Goal: Information Seeking & Learning: Learn about a topic

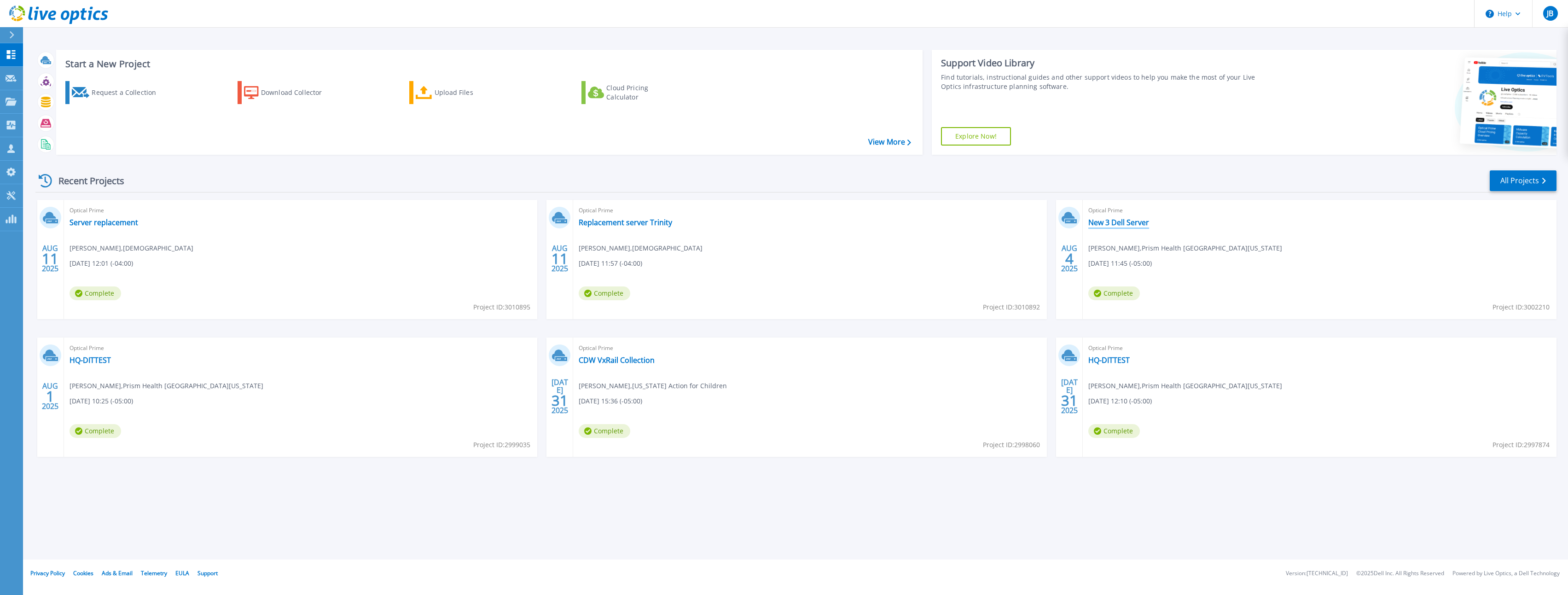
click at [1111, 222] on link "New 3 Dell Server" at bounding box center [1119, 222] width 61 height 9
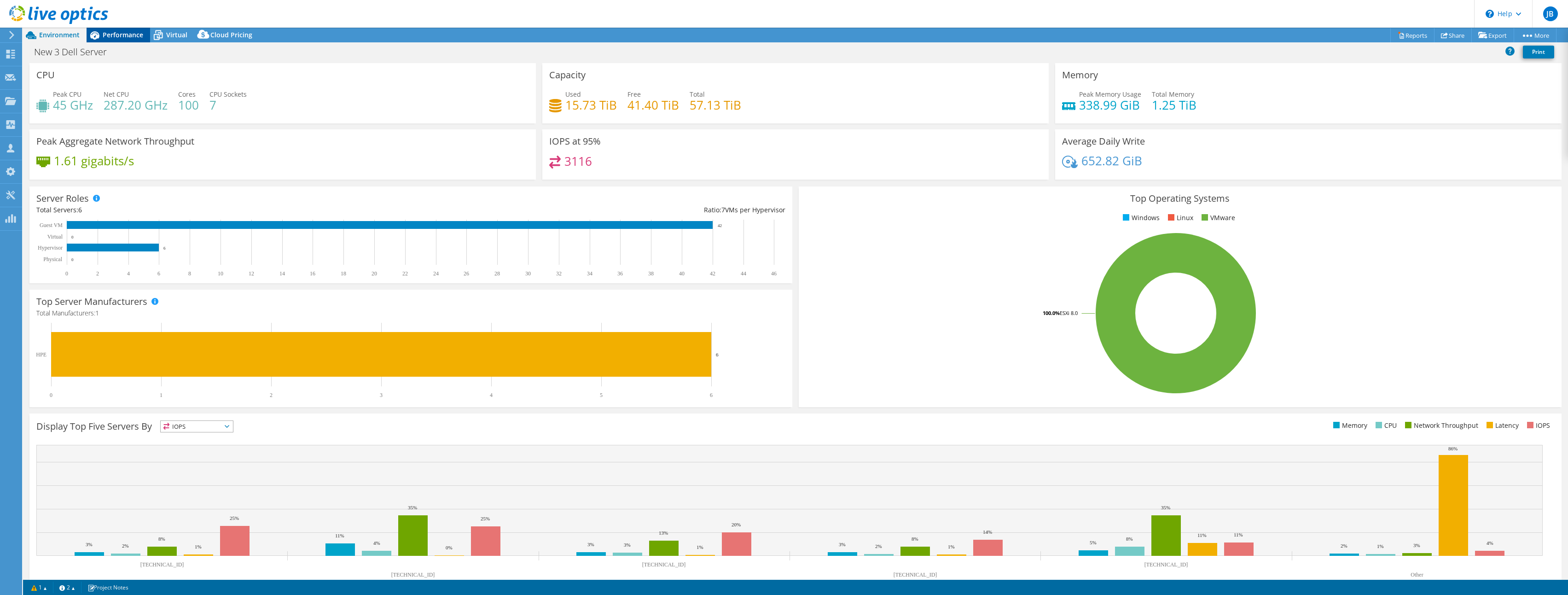
click at [124, 35] on span "Performance" at bounding box center [123, 35] width 41 height 9
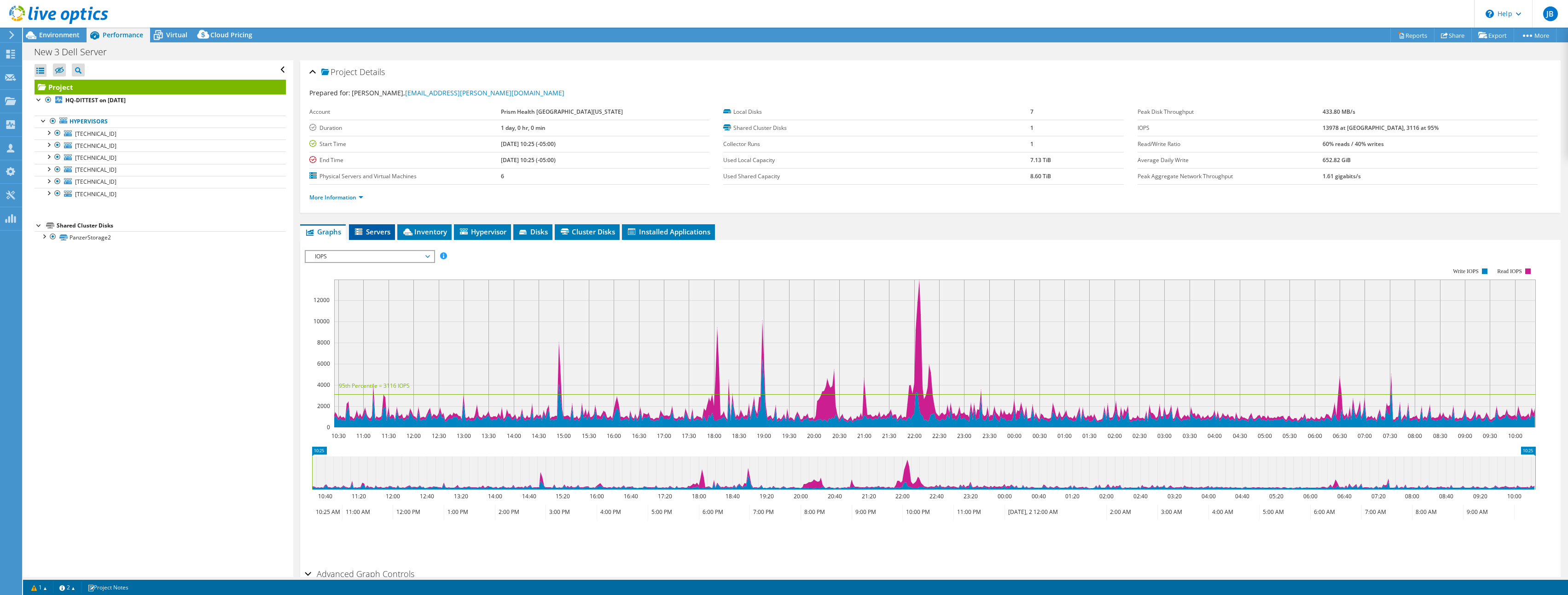
click at [382, 228] on span "Servers" at bounding box center [372, 231] width 37 height 9
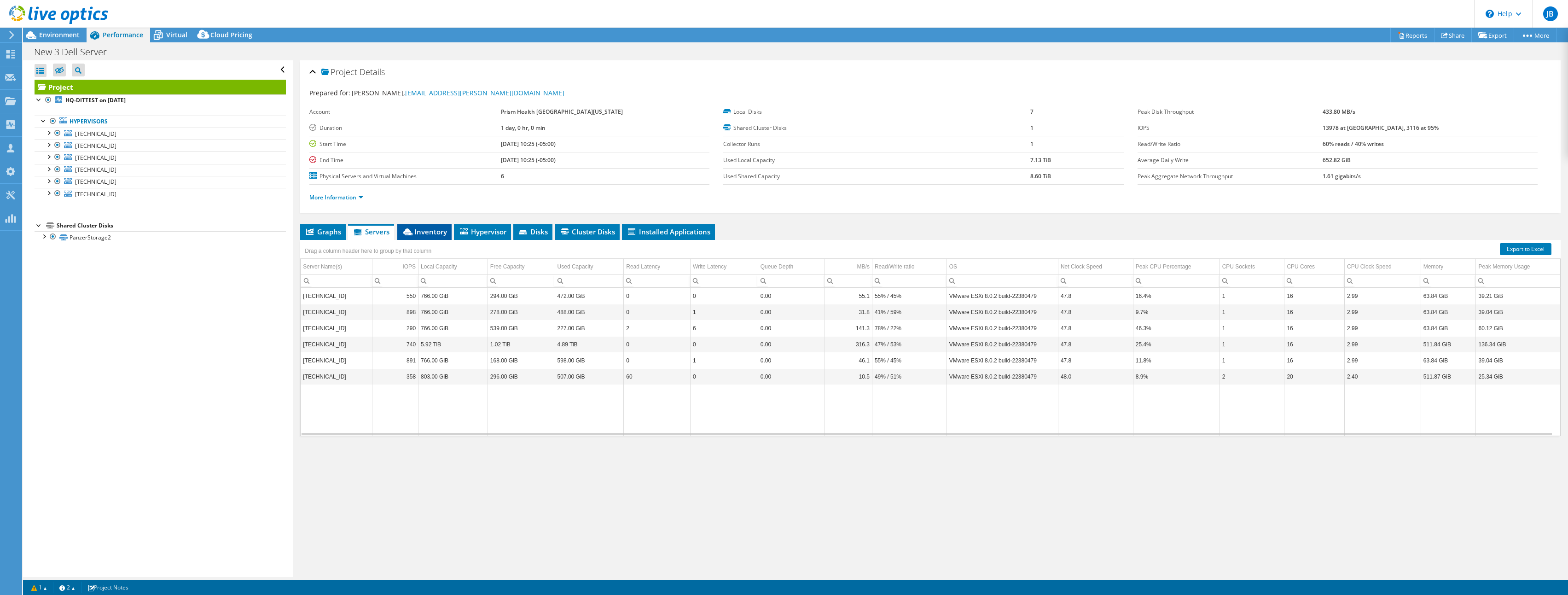
click at [431, 228] on span "Inventory" at bounding box center [424, 231] width 45 height 9
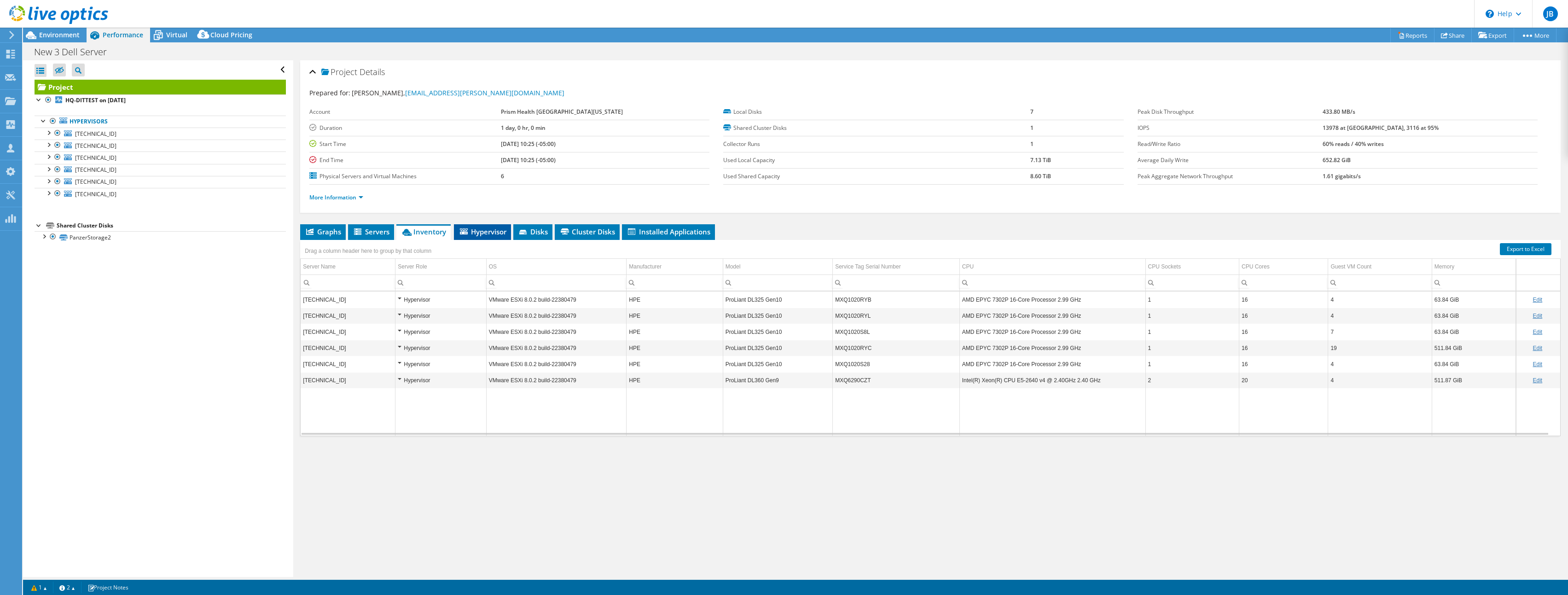
click at [481, 230] on span "Hypervisor" at bounding box center [482, 231] width 48 height 9
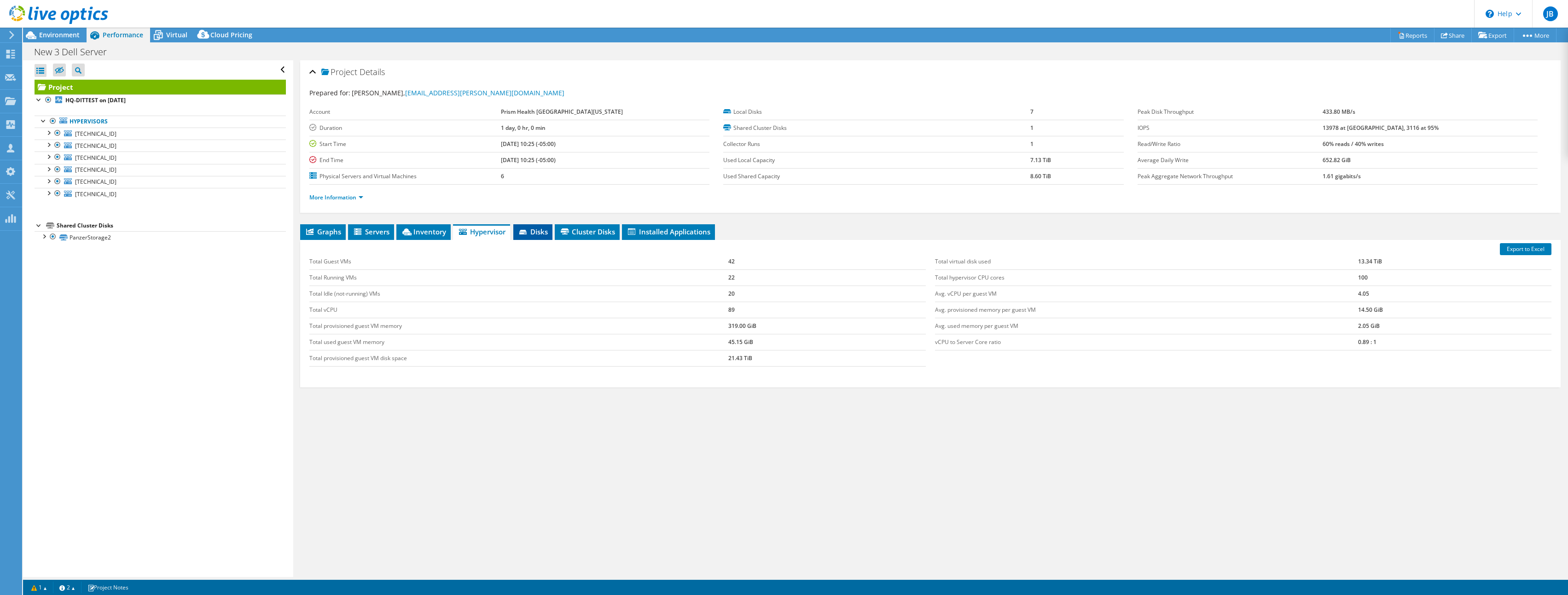
click at [542, 230] on span "Disks" at bounding box center [533, 231] width 30 height 9
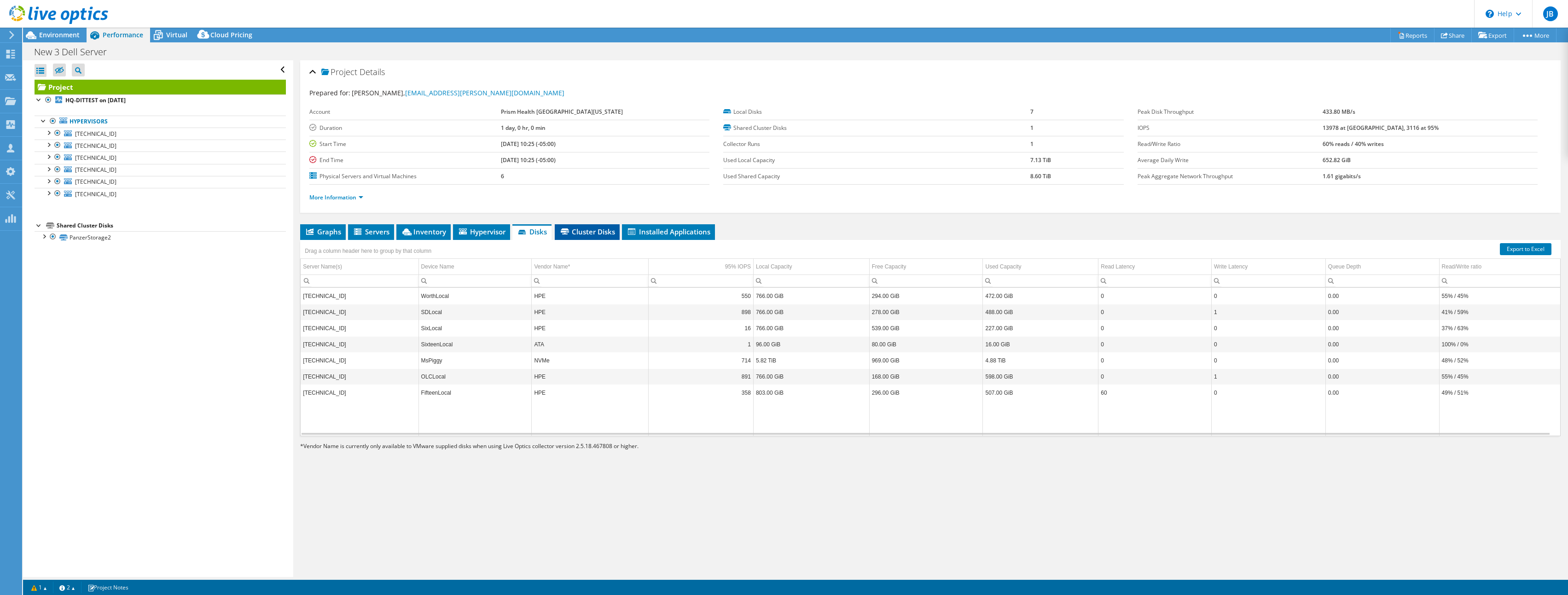
click at [581, 233] on span "Cluster Disks" at bounding box center [587, 231] width 56 height 9
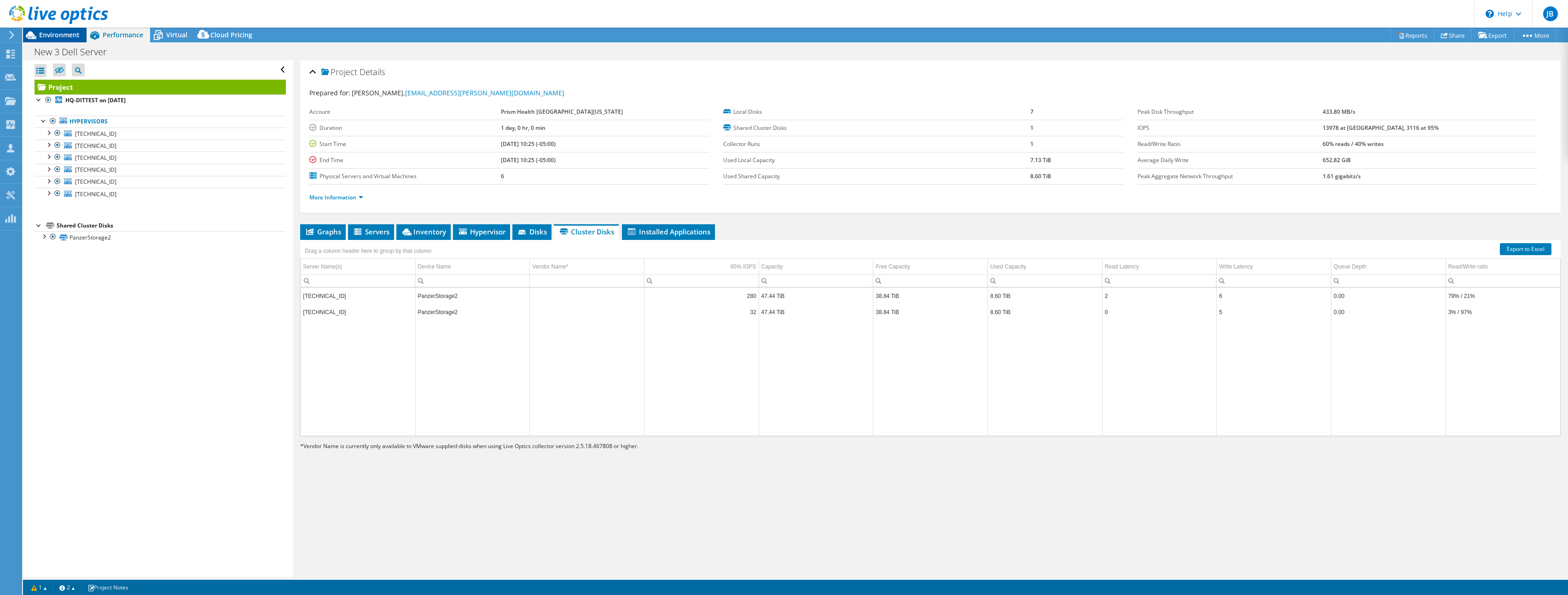
click at [54, 36] on span "Environment" at bounding box center [59, 35] width 41 height 9
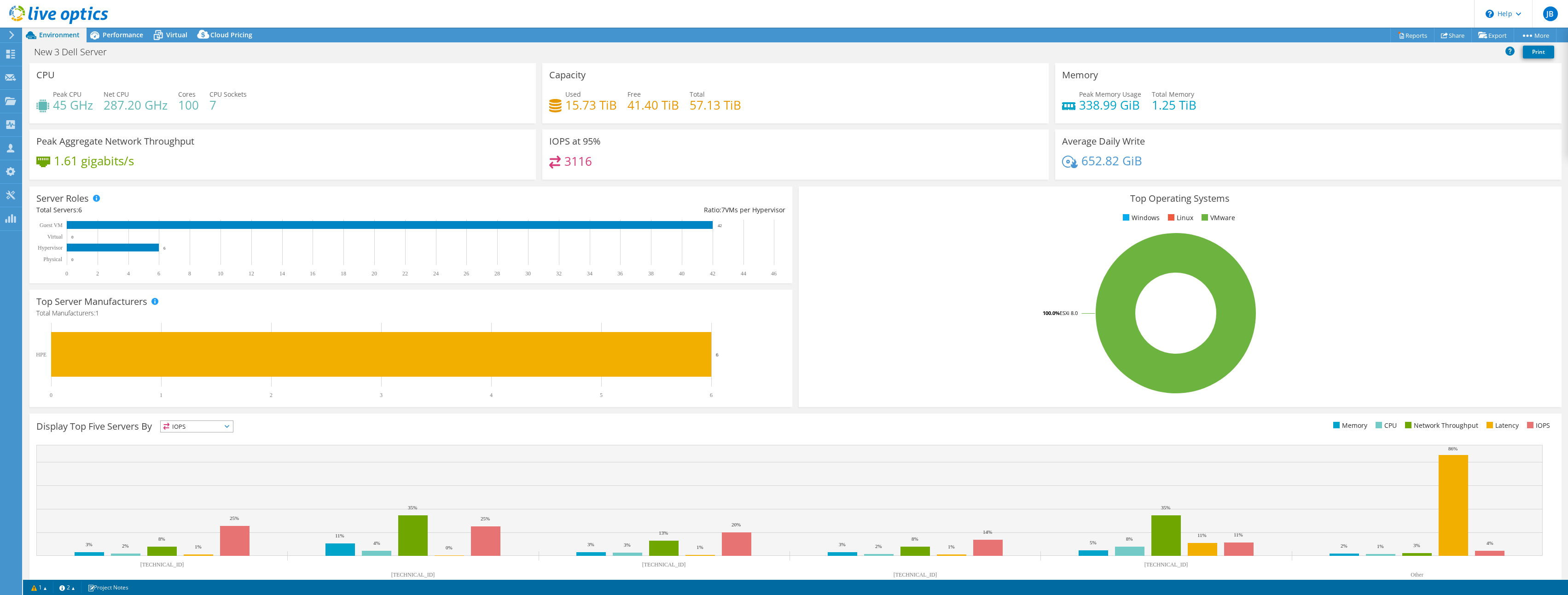
click at [214, 423] on span "IOPS" at bounding box center [197, 426] width 72 height 11
click at [206, 461] on li "CPU" at bounding box center [197, 464] width 72 height 13
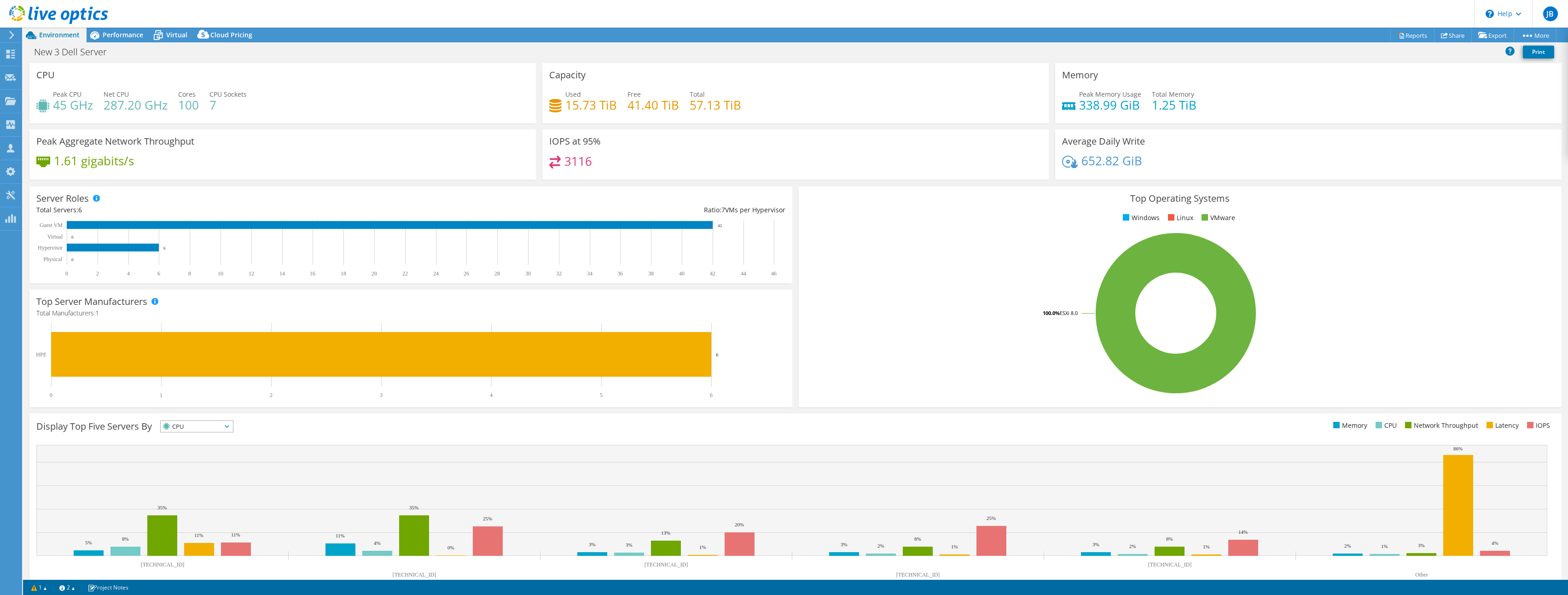
scroll to position [19, 0]
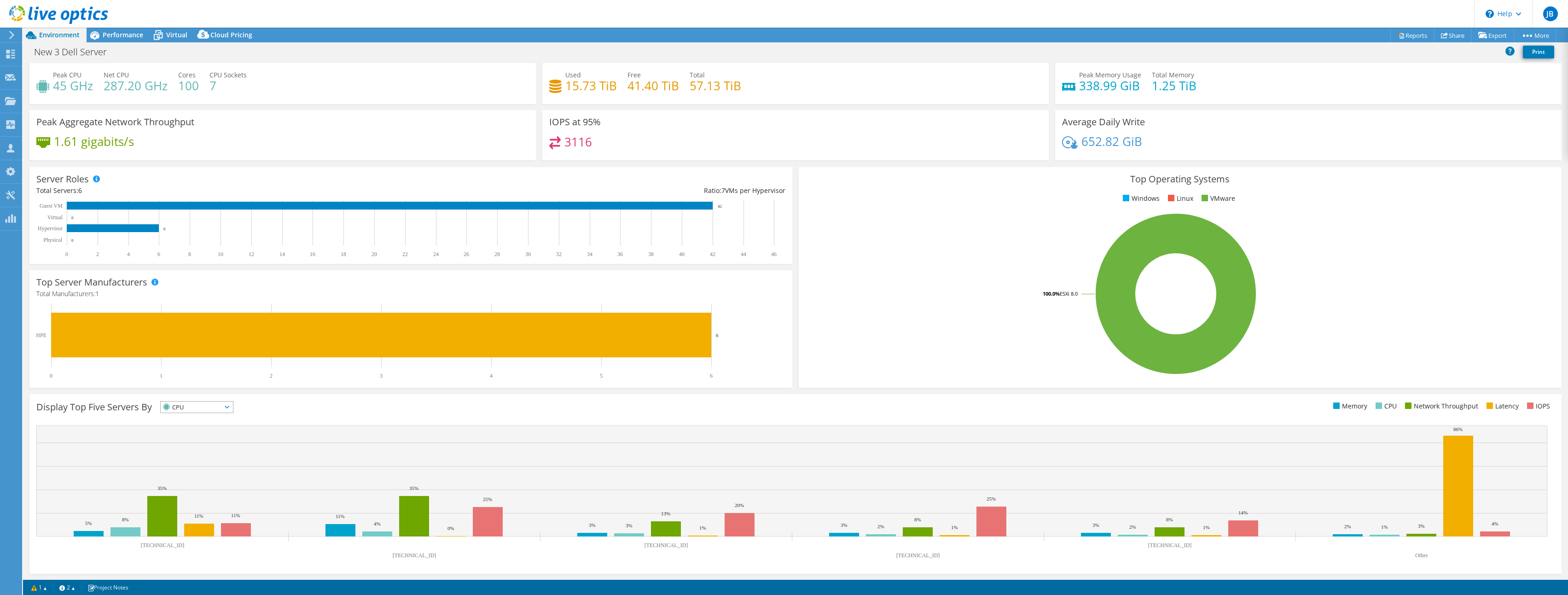
click at [163, 516] on rect at bounding box center [162, 516] width 30 height 41
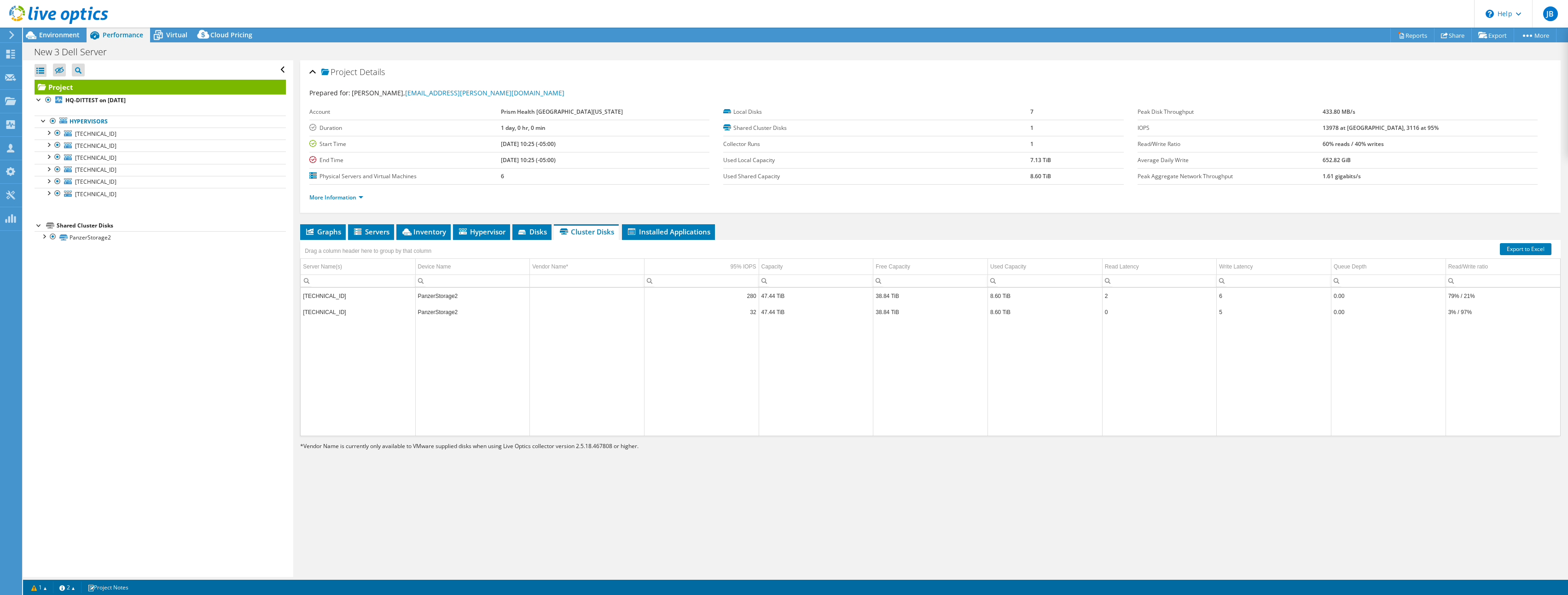
scroll to position [0, 0]
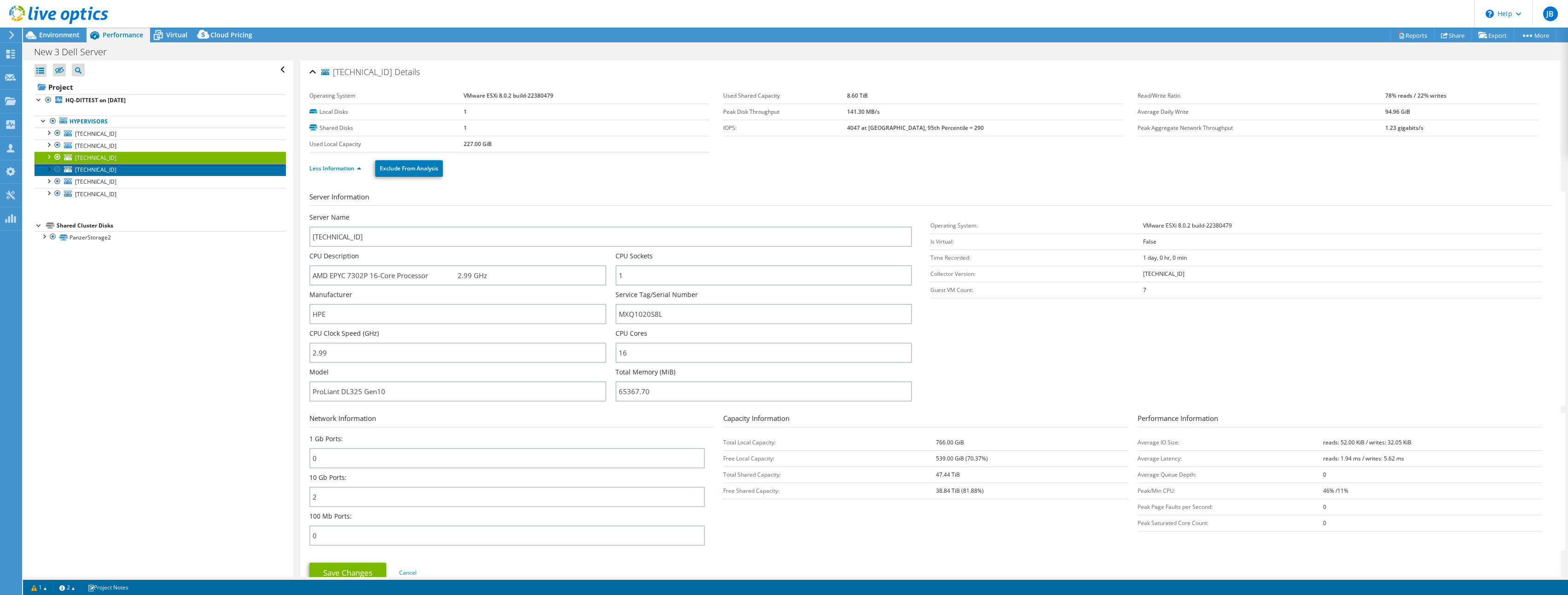
click at [126, 166] on link "[TECHNICAL_ID]" at bounding box center [160, 170] width 251 height 12
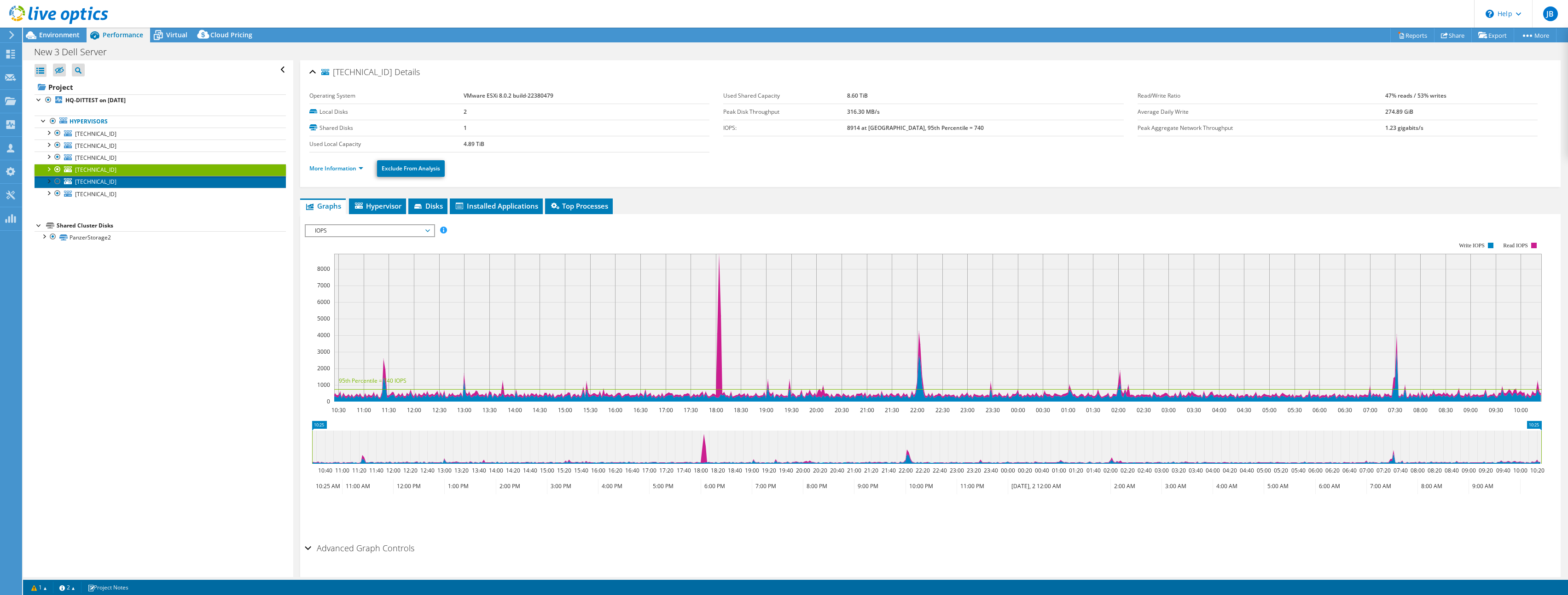
click at [120, 186] on link "[TECHNICAL_ID]" at bounding box center [160, 182] width 251 height 12
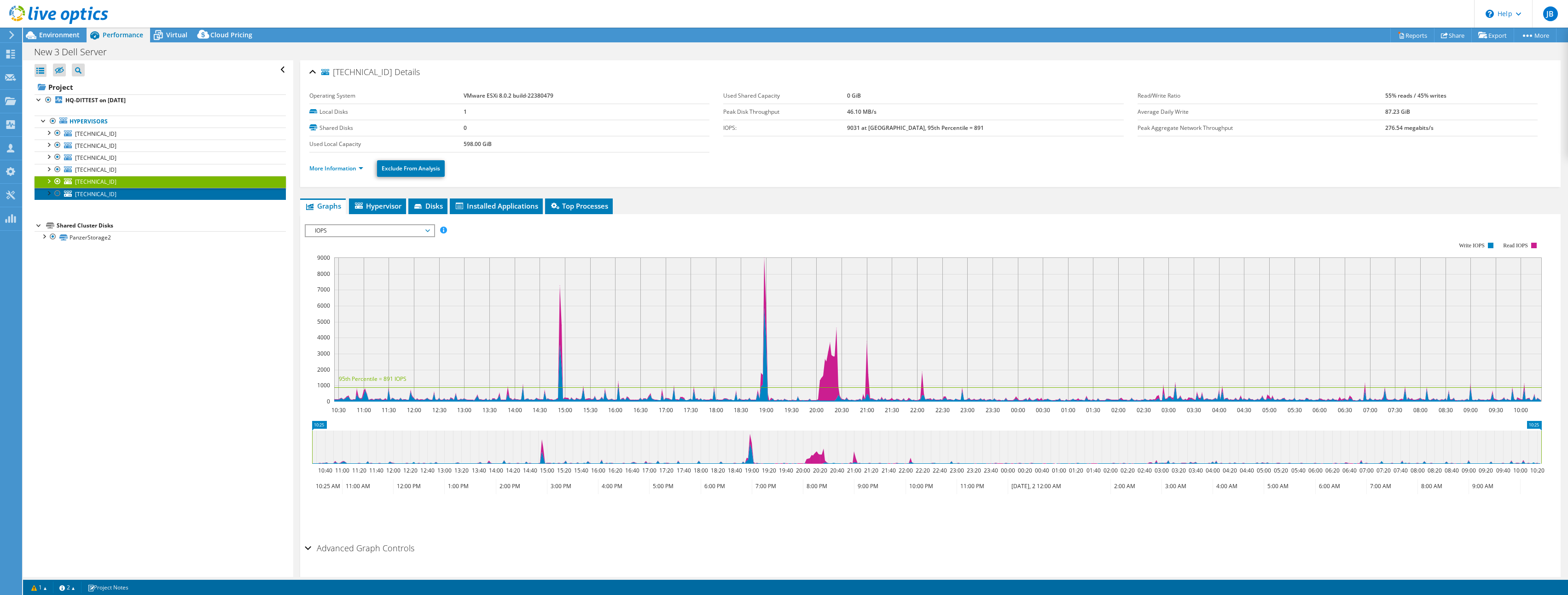
click at [113, 194] on link "[TECHNICAL_ID]" at bounding box center [160, 194] width 251 height 12
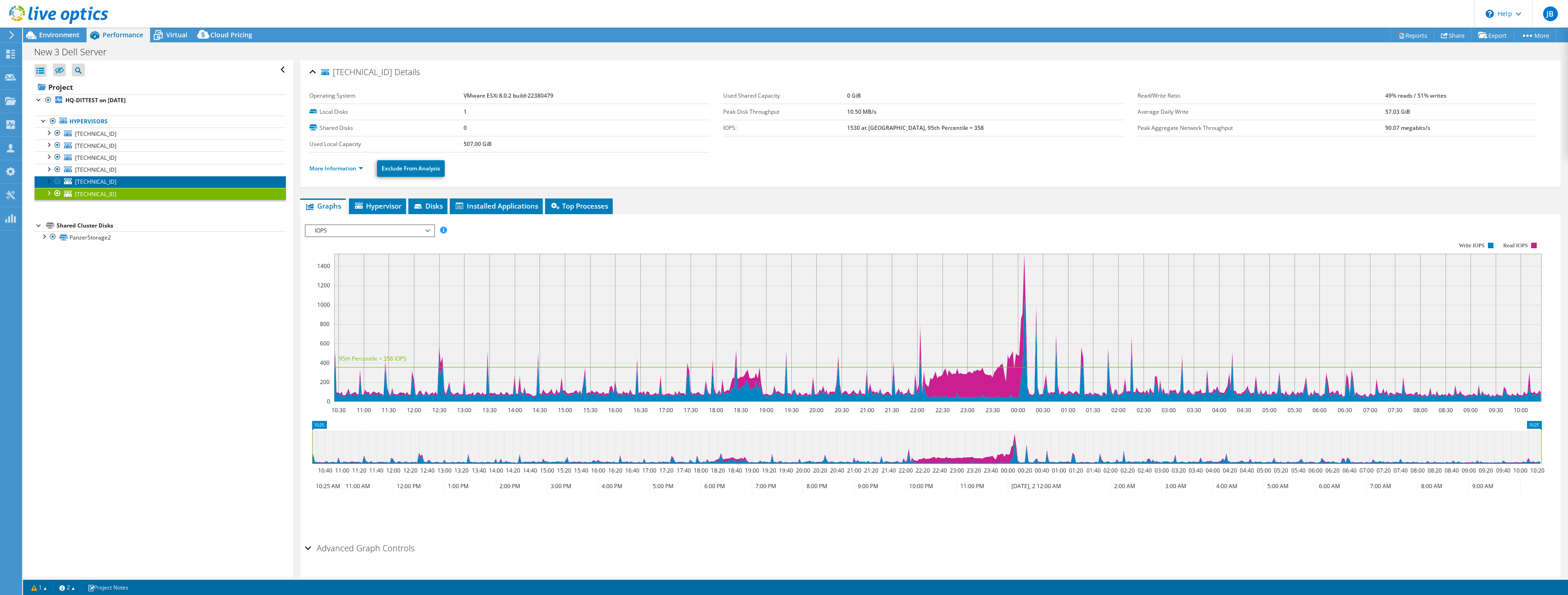
click at [110, 182] on link "[TECHNICAL_ID]" at bounding box center [160, 182] width 251 height 12
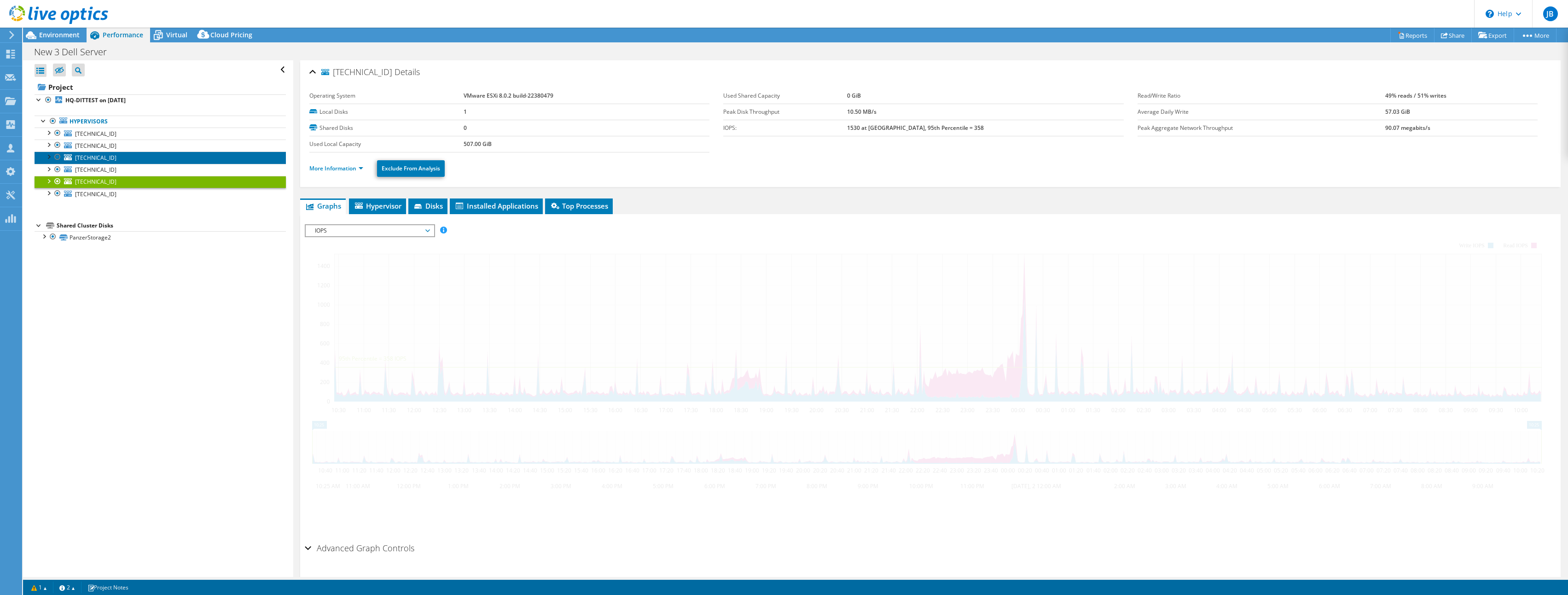
click at [116, 154] on link "[TECHNICAL_ID]" at bounding box center [160, 158] width 251 height 12
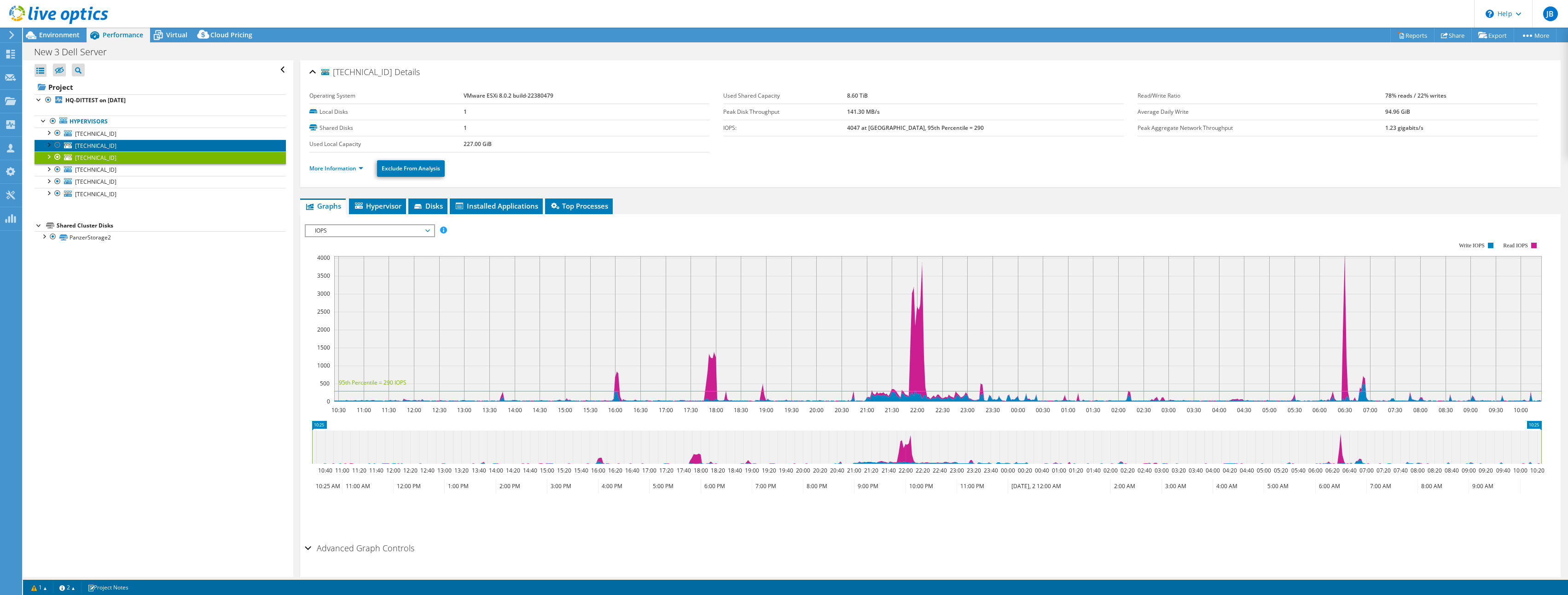
click at [117, 141] on link "[TECHNICAL_ID]" at bounding box center [160, 146] width 251 height 12
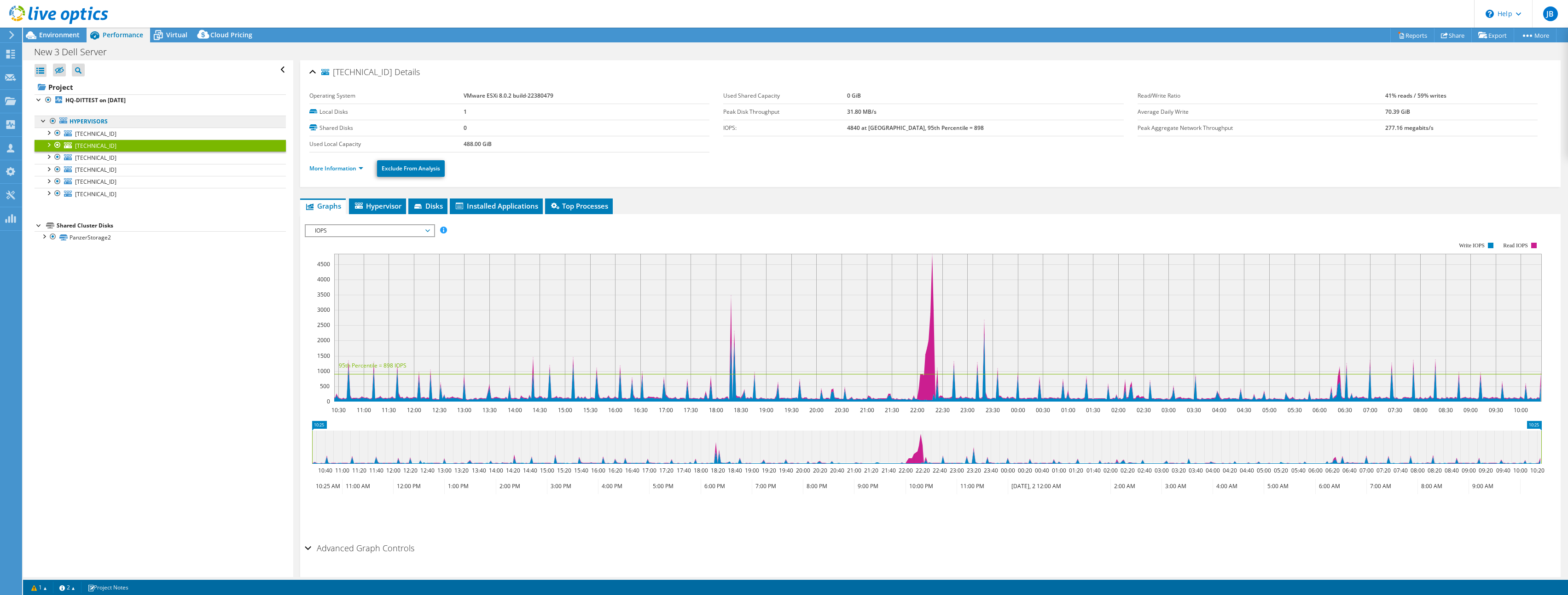
click at [118, 122] on link "Hypervisors" at bounding box center [160, 122] width 251 height 12
click at [116, 116] on link "Hypervisors" at bounding box center [160, 122] width 251 height 12
click at [122, 130] on link "[TECHNICAL_ID]" at bounding box center [160, 133] width 251 height 12
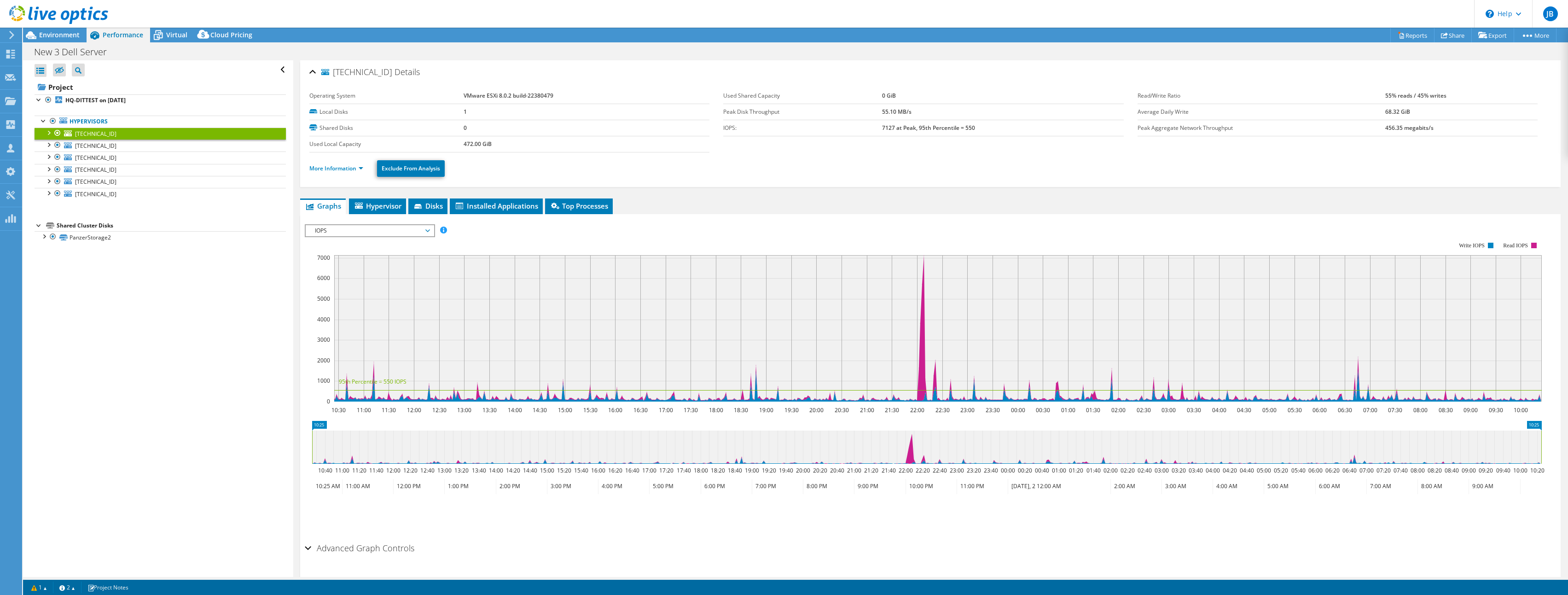
click at [343, 226] on span "IOPS" at bounding box center [369, 231] width 118 height 11
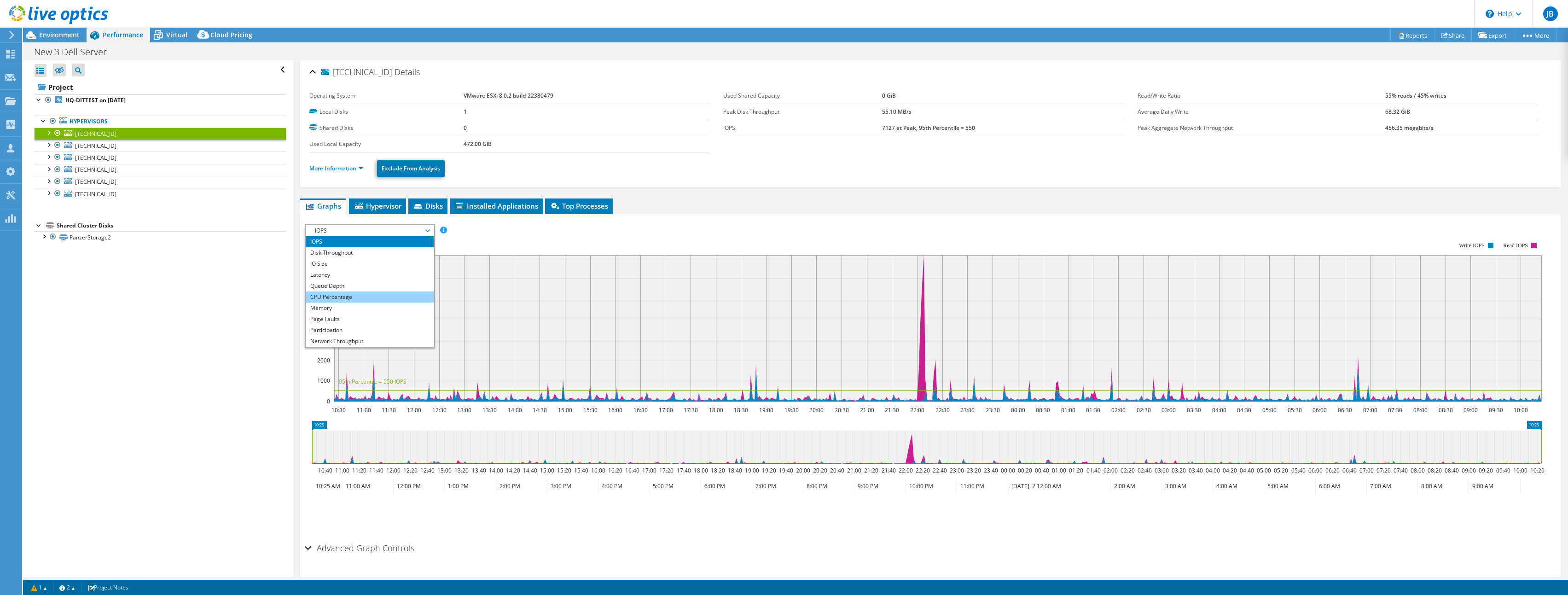
click at [343, 292] on li "CPU Percentage" at bounding box center [369, 297] width 127 height 11
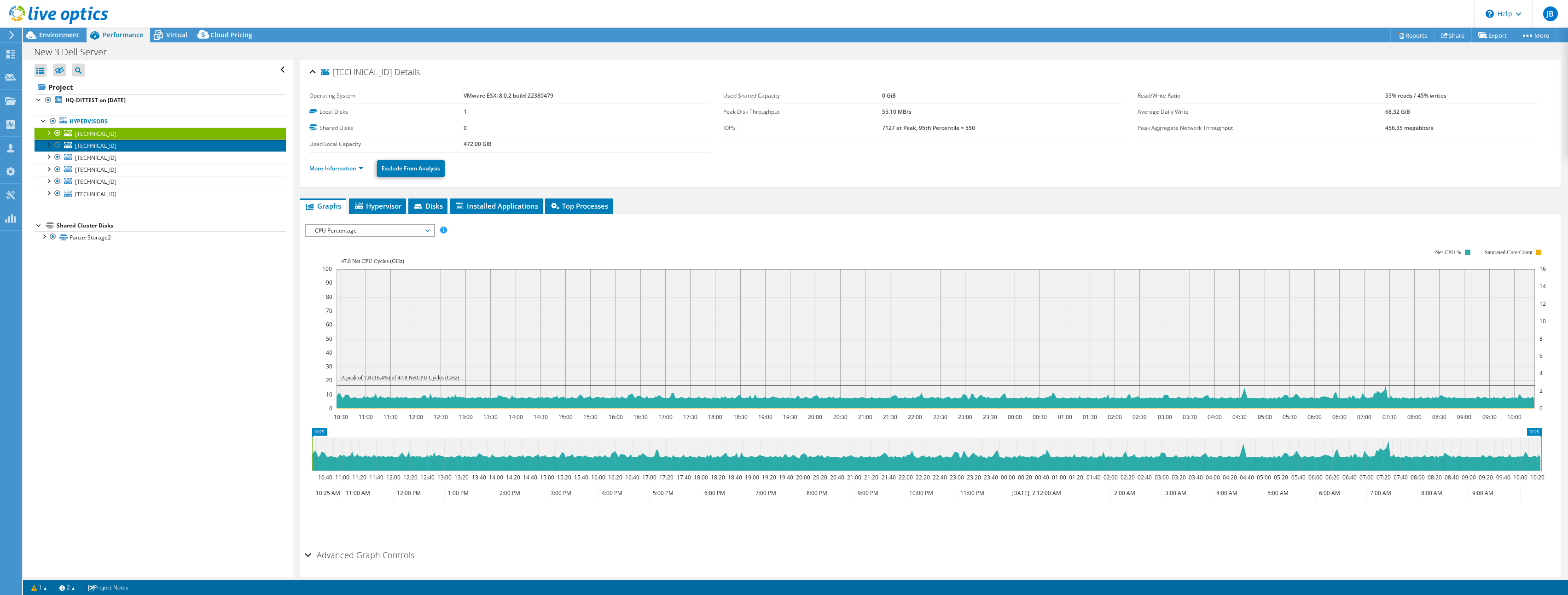
click at [113, 144] on link "[TECHNICAL_ID]" at bounding box center [160, 146] width 251 height 12
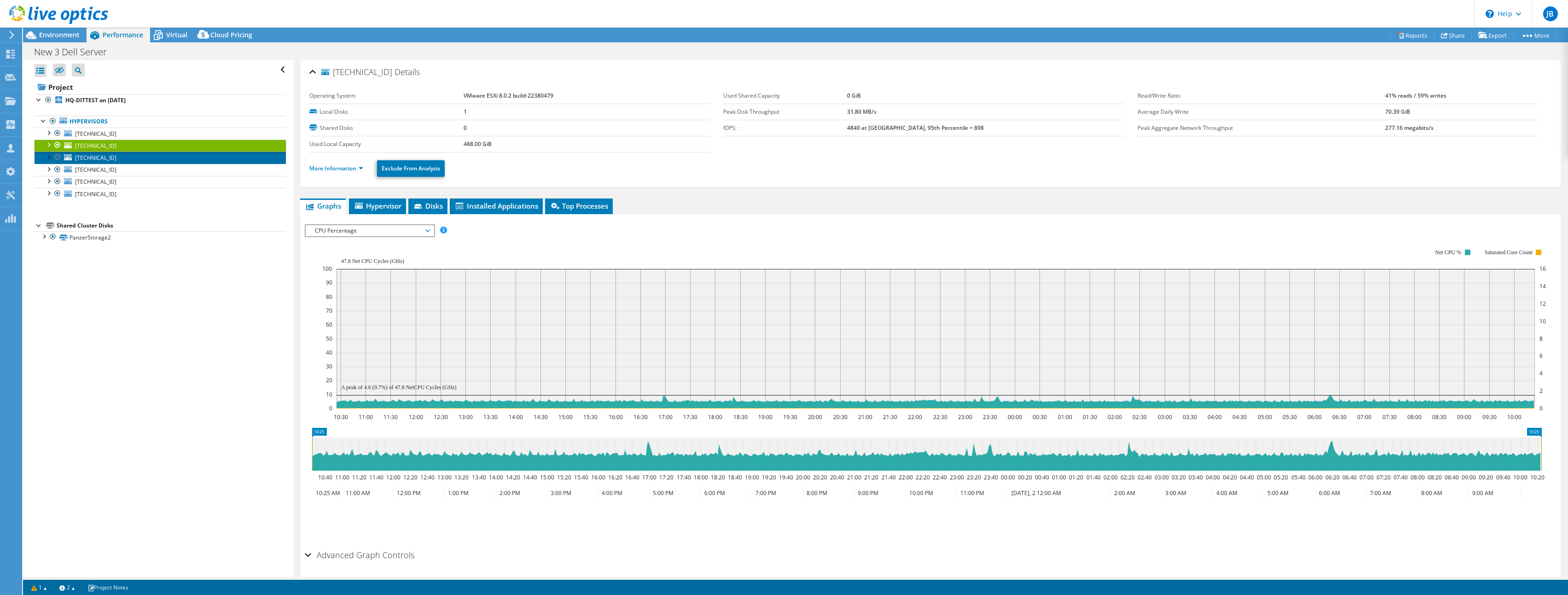
click at [114, 156] on link "[TECHNICAL_ID]" at bounding box center [160, 158] width 251 height 12
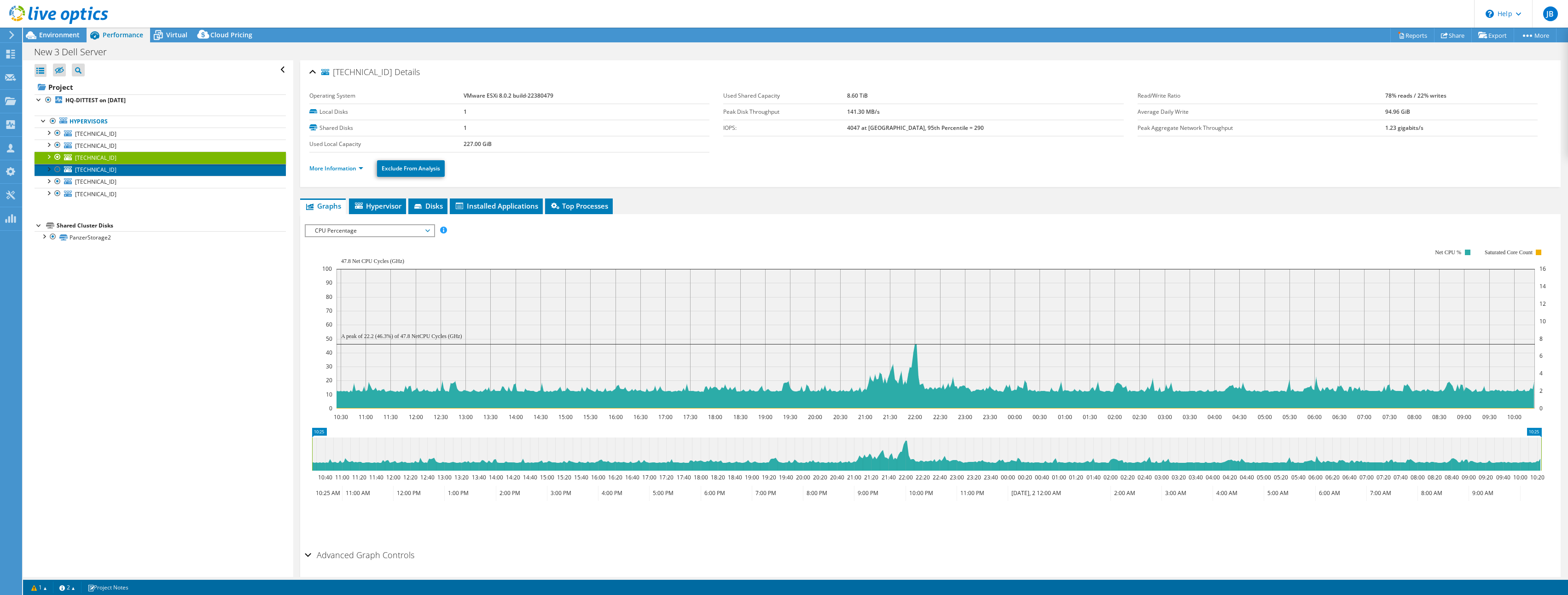
click at [108, 170] on link "[TECHNICAL_ID]" at bounding box center [160, 170] width 251 height 12
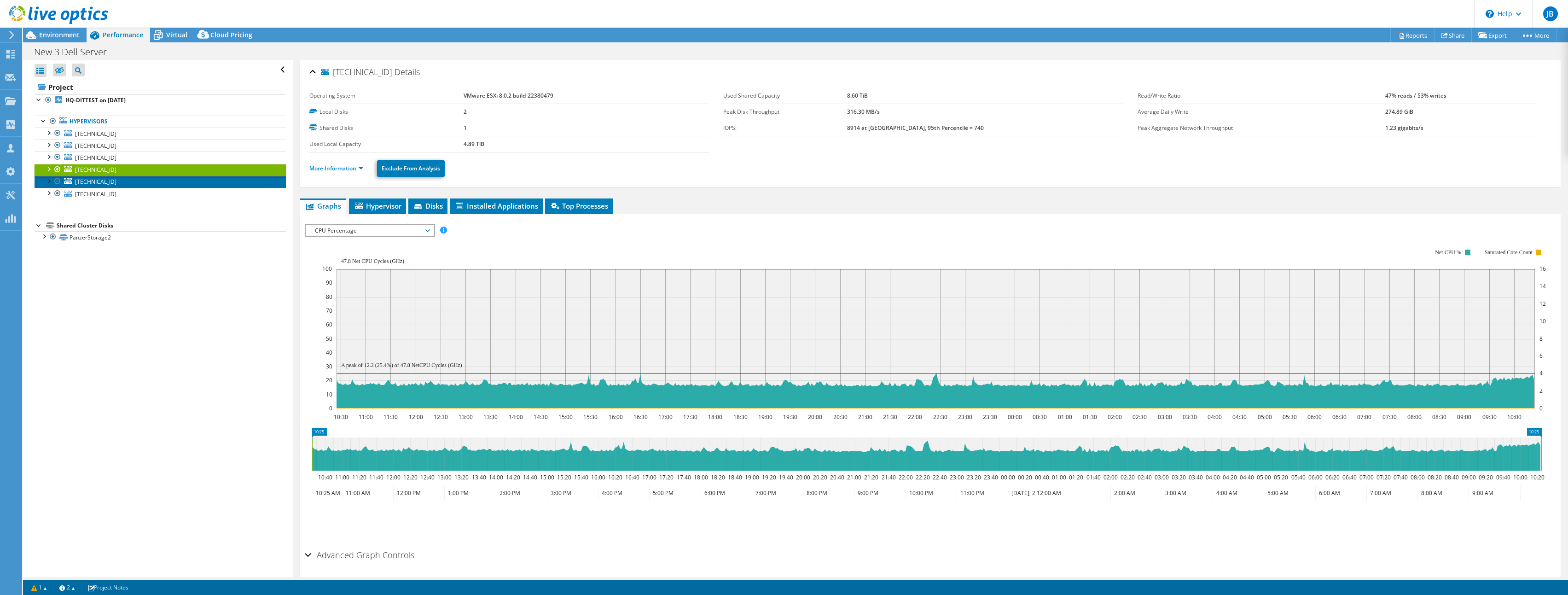
click at [108, 181] on link "[TECHNICAL_ID]" at bounding box center [160, 182] width 251 height 12
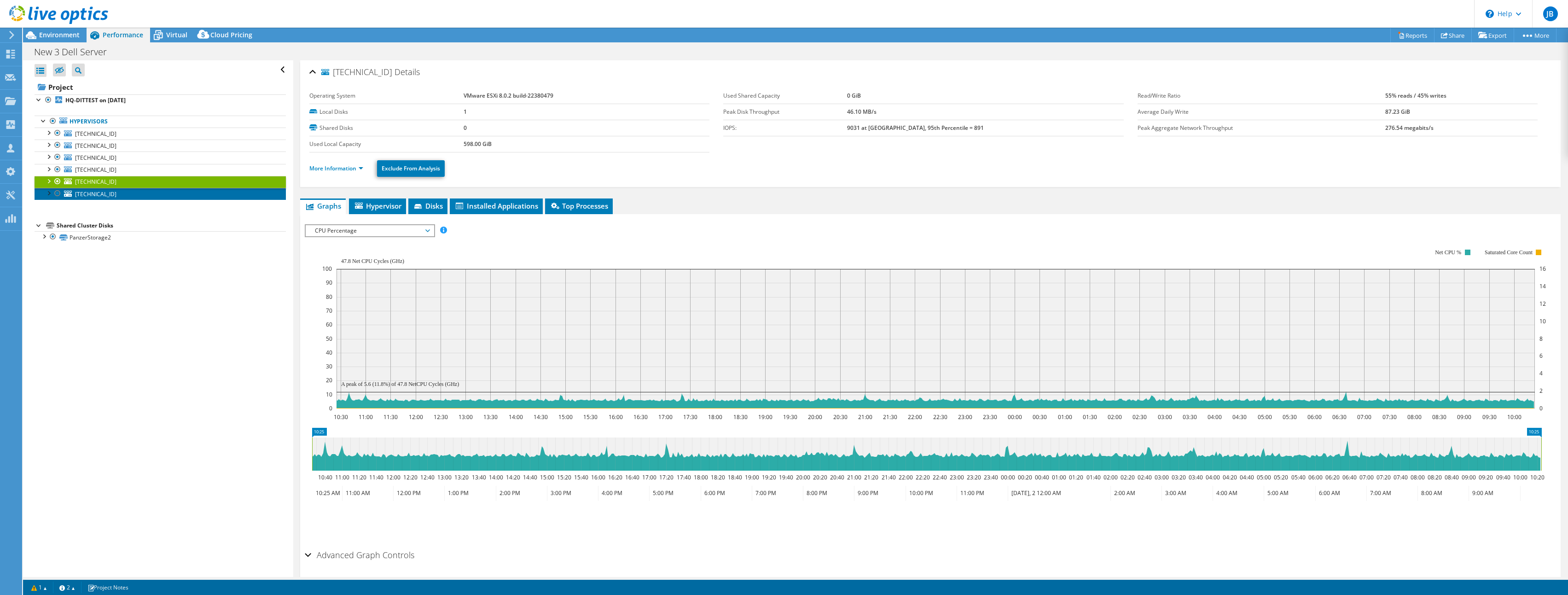
click at [107, 188] on link "[TECHNICAL_ID]" at bounding box center [160, 194] width 251 height 12
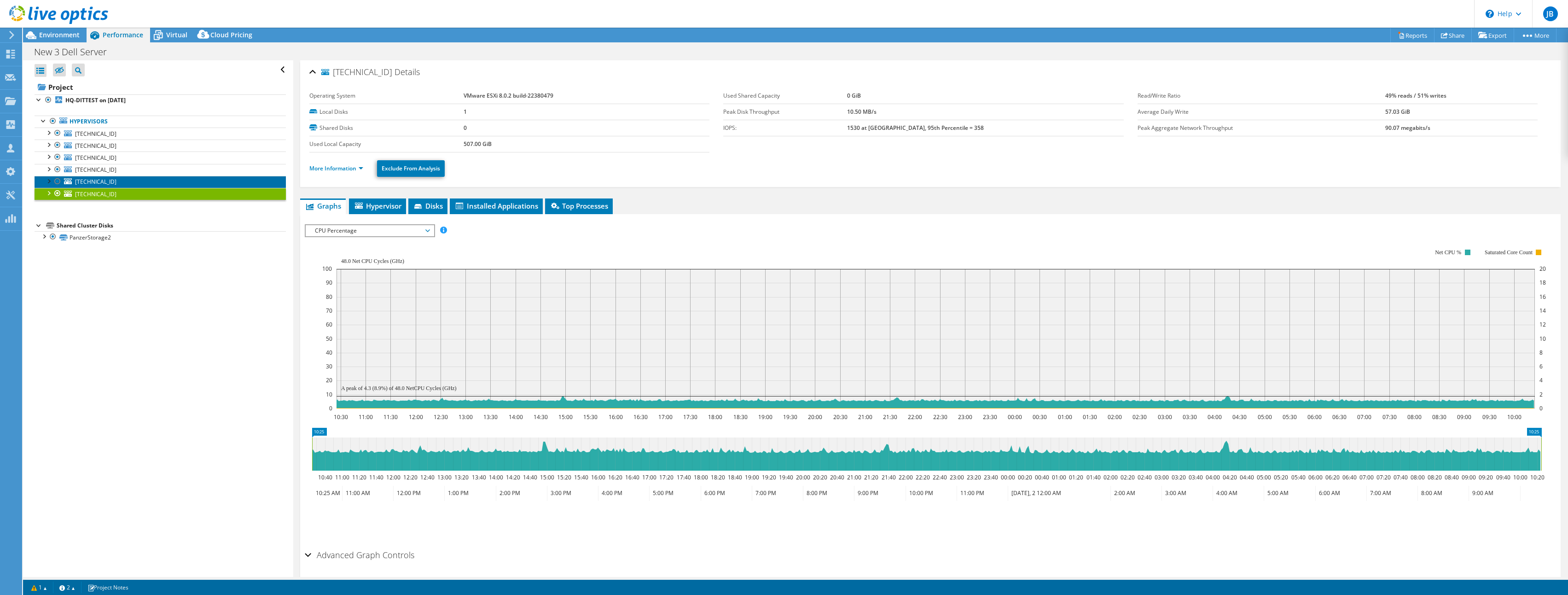
click at [108, 177] on link "[TECHNICAL_ID]" at bounding box center [160, 182] width 251 height 12
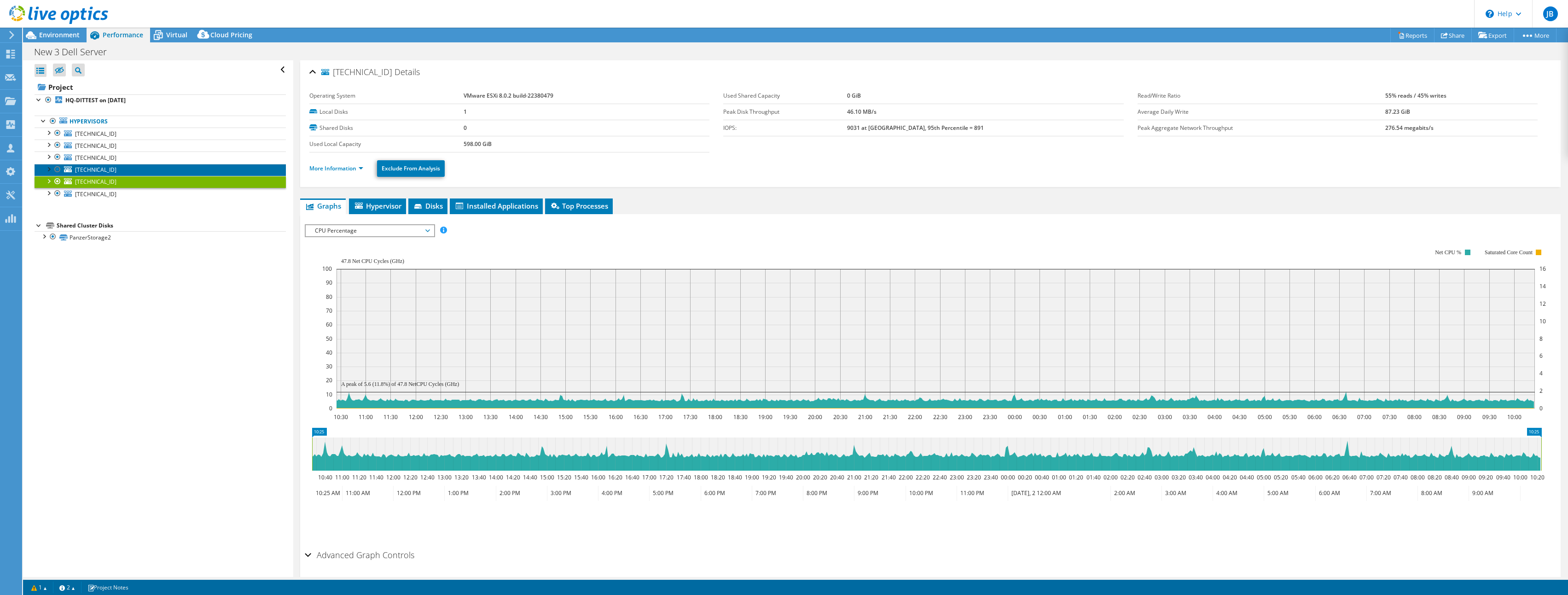
click at [114, 166] on link "[TECHNICAL_ID]" at bounding box center [160, 170] width 251 height 12
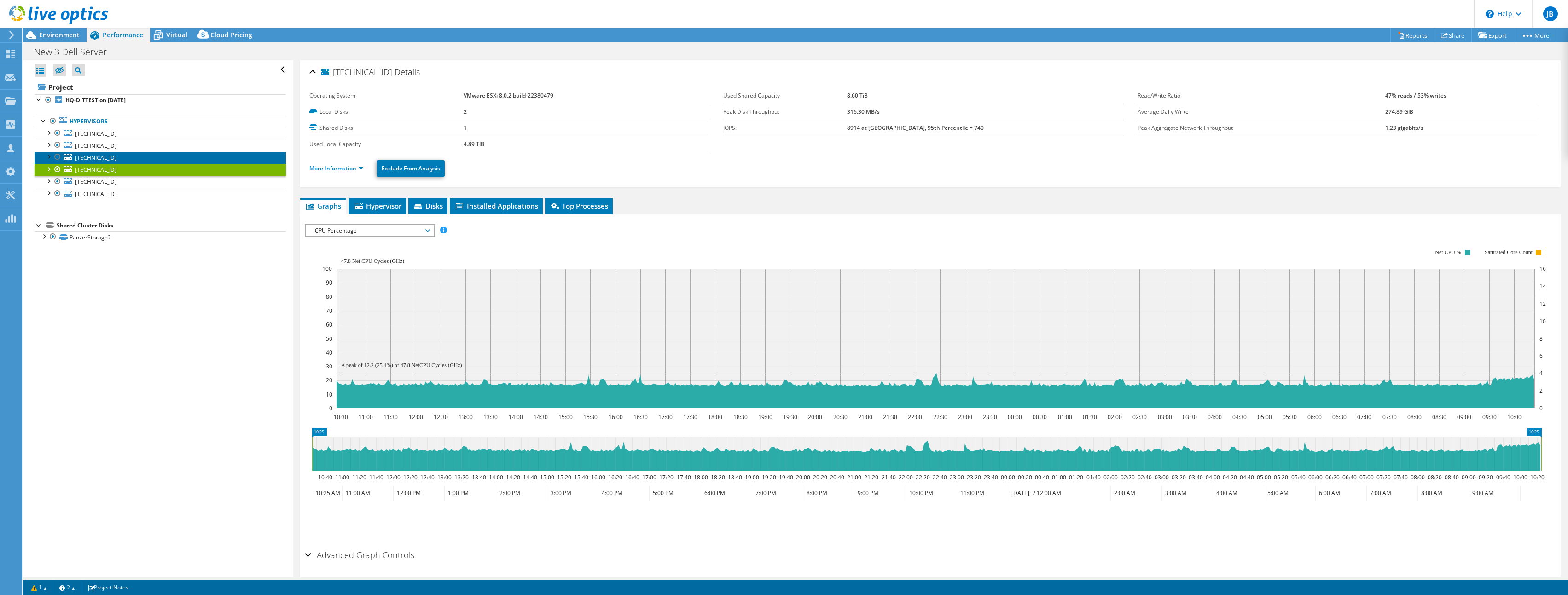
click at [120, 153] on link "[TECHNICAL_ID]" at bounding box center [160, 158] width 251 height 12
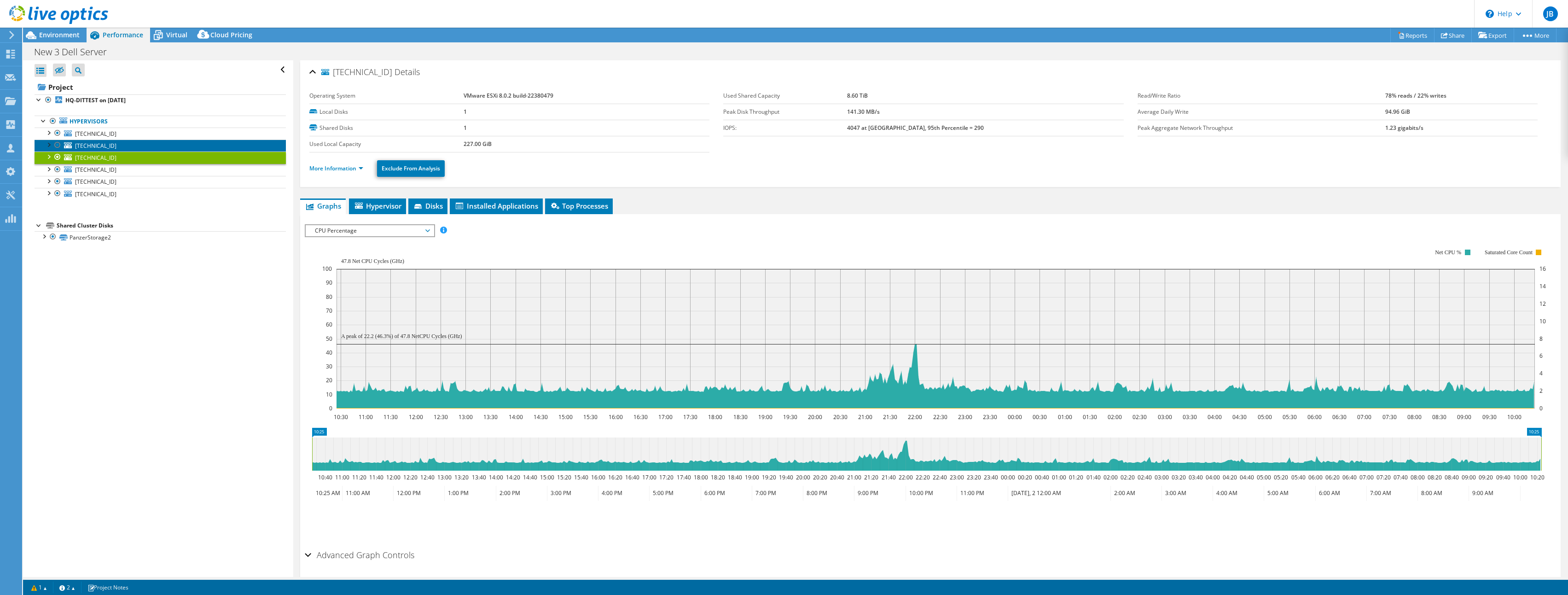
click at [121, 141] on link "[TECHNICAL_ID]" at bounding box center [160, 146] width 251 height 12
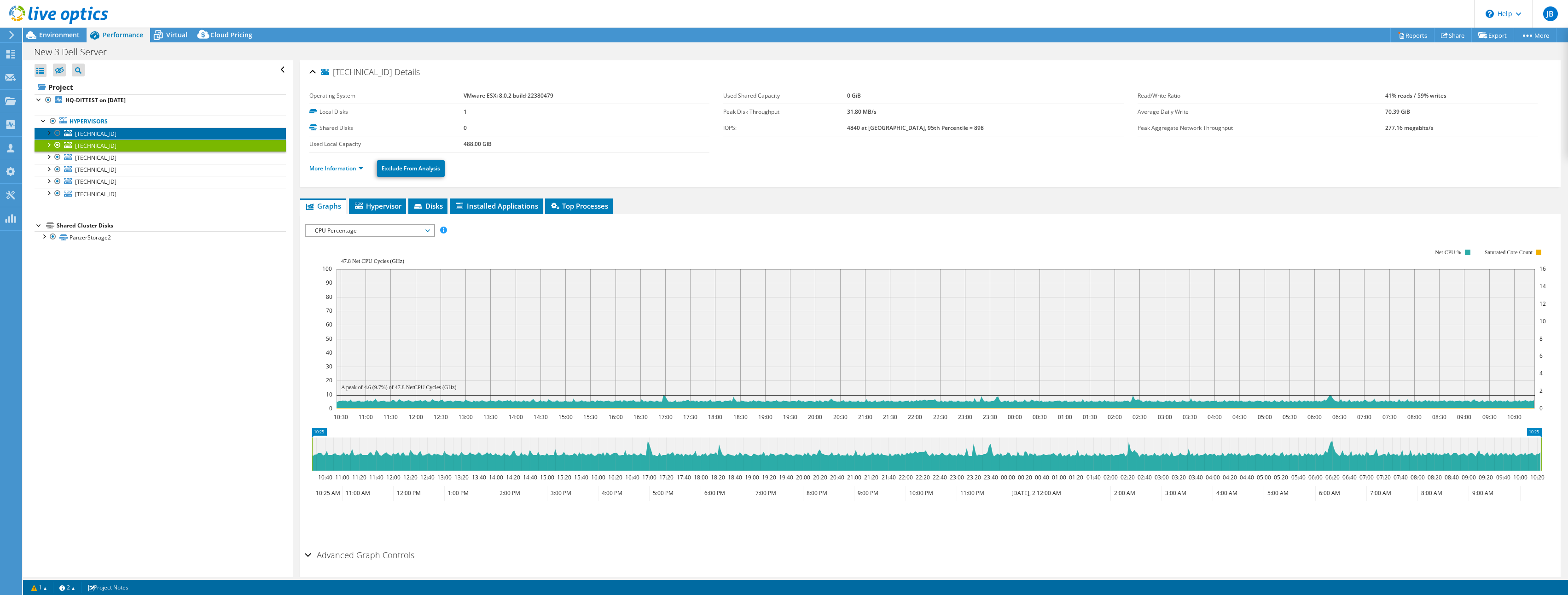
click at [124, 130] on link "[TECHNICAL_ID]" at bounding box center [160, 133] width 251 height 12
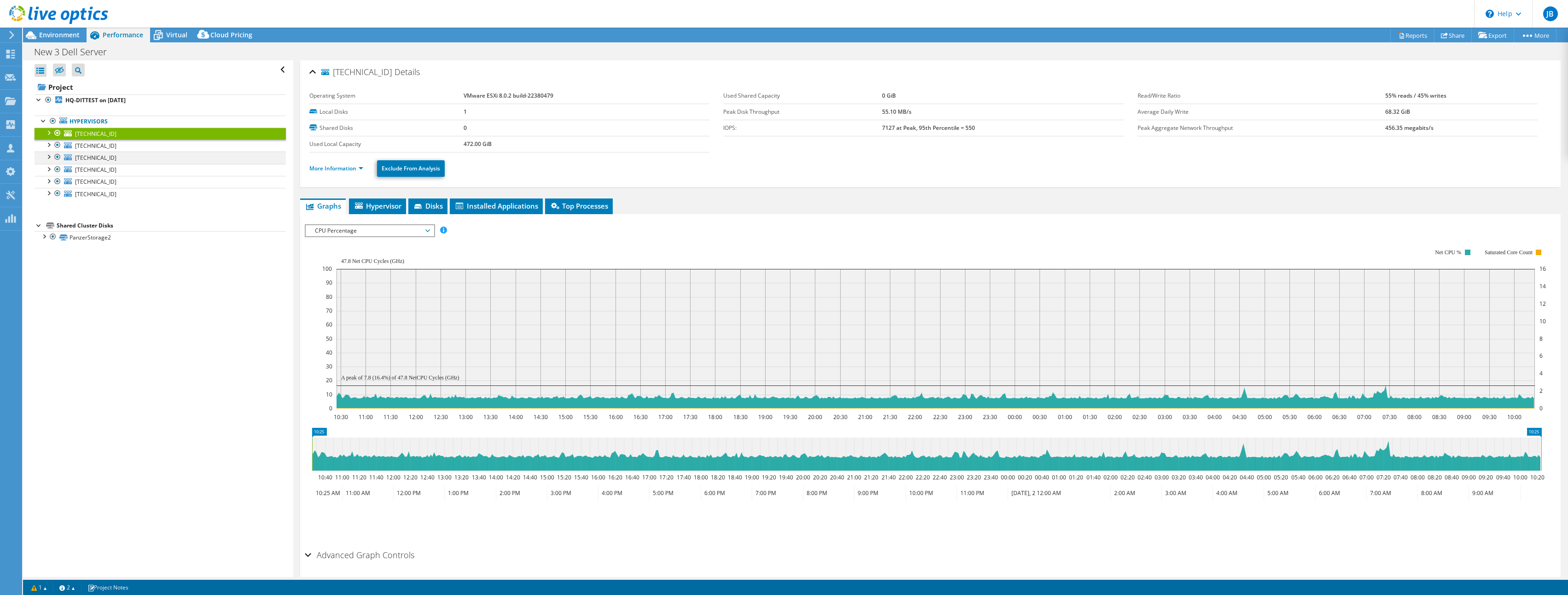
click at [48, 156] on div at bounding box center [48, 156] width 9 height 9
click at [313, 226] on span "CPU Percentage" at bounding box center [369, 231] width 118 height 11
click at [333, 264] on li "IO Size" at bounding box center [369, 264] width 127 height 11
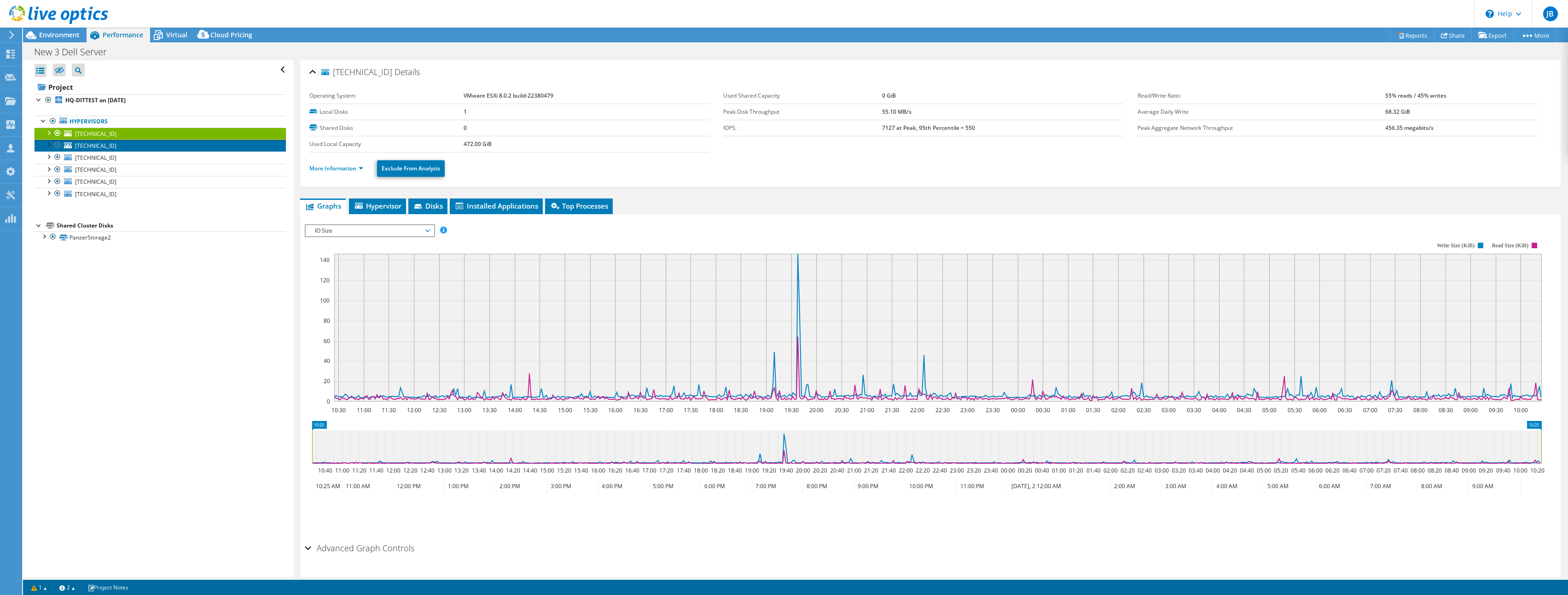
click at [137, 144] on link "[TECHNICAL_ID]" at bounding box center [160, 146] width 251 height 12
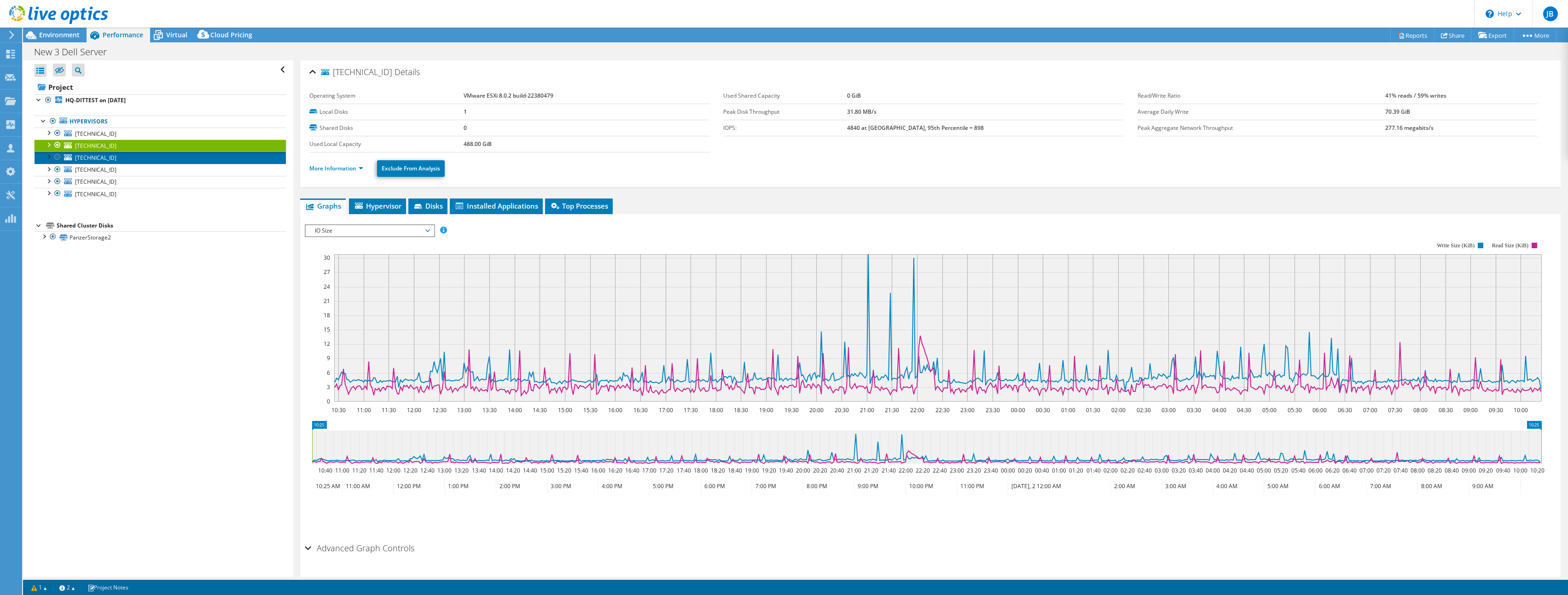
click at [141, 157] on link "[TECHNICAL_ID]" at bounding box center [160, 158] width 251 height 12
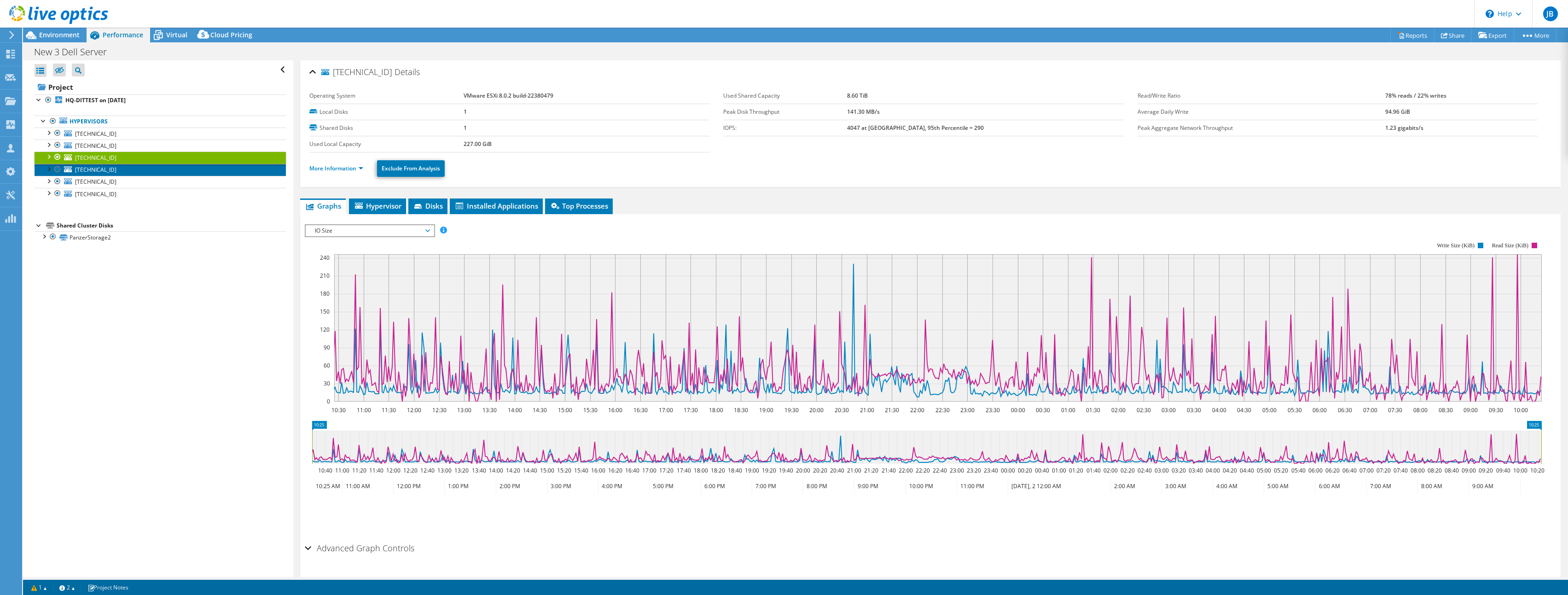
click at [144, 169] on link "[TECHNICAL_ID]" at bounding box center [160, 170] width 251 height 12
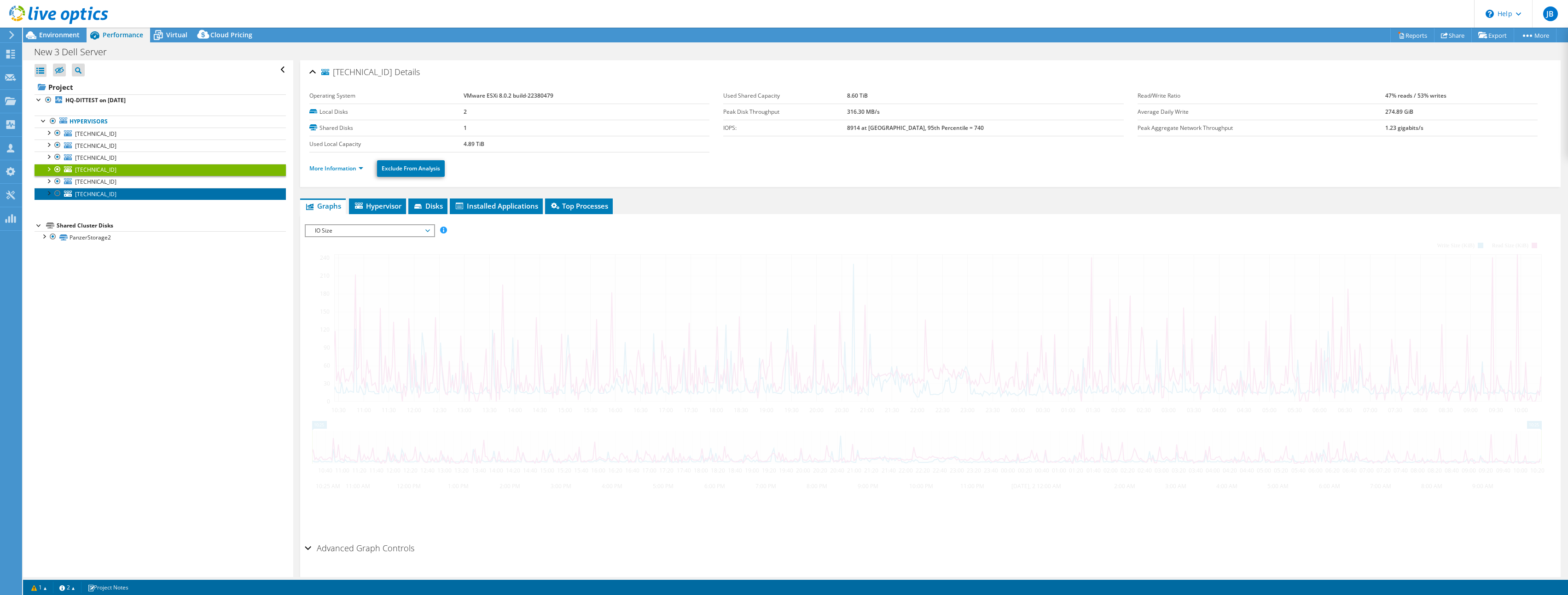
click at [156, 190] on link "[TECHNICAL_ID]" at bounding box center [160, 194] width 251 height 12
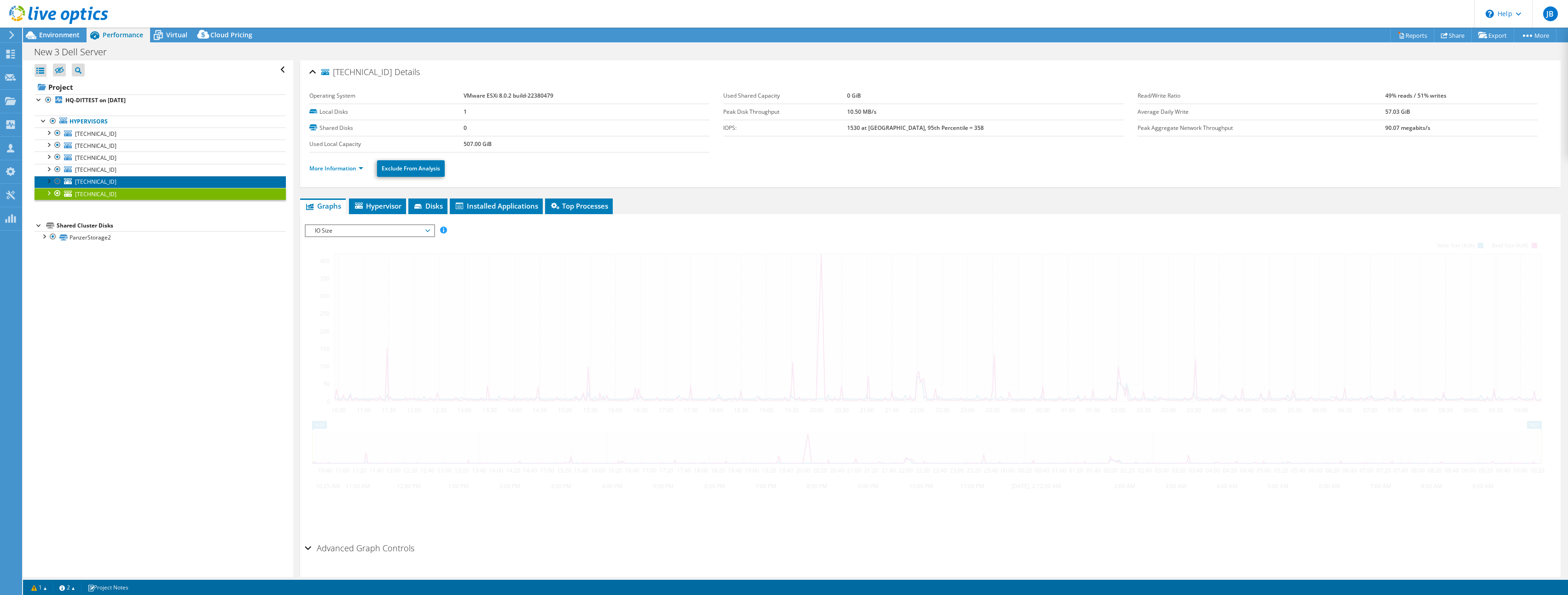
click at [158, 178] on link "[TECHNICAL_ID]" at bounding box center [160, 182] width 251 height 12
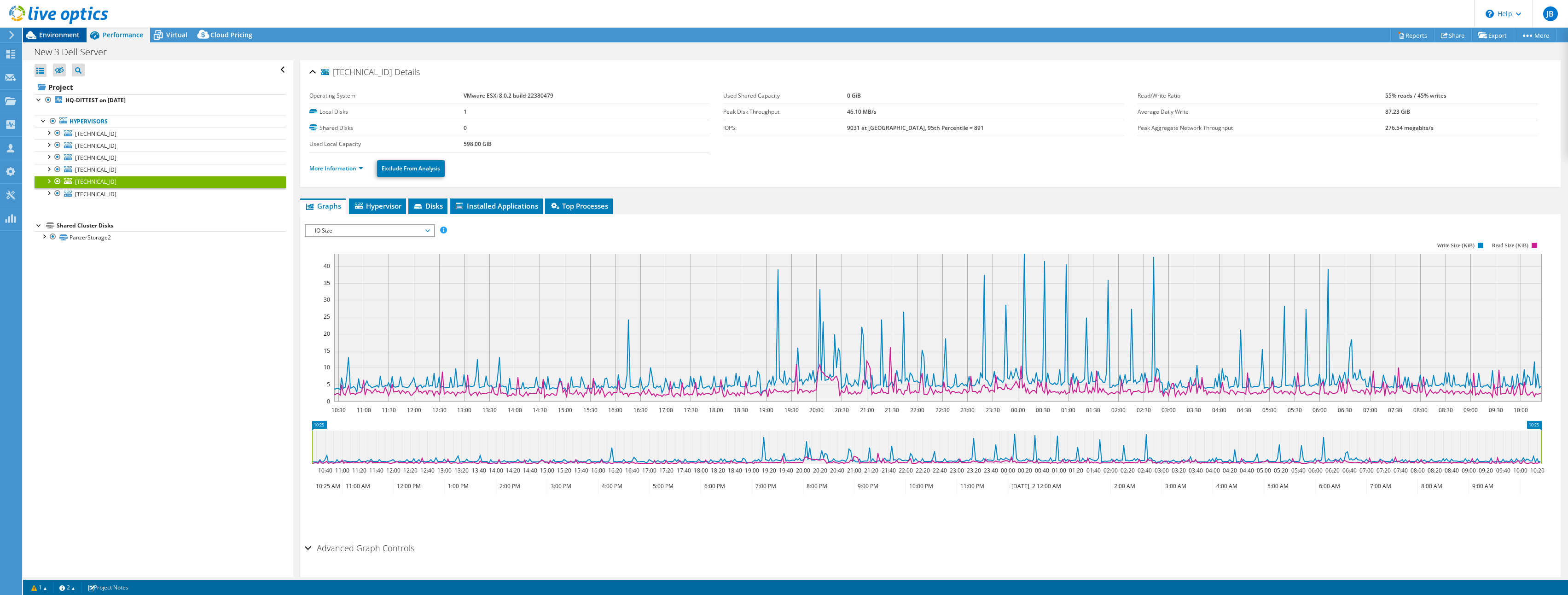
click at [54, 33] on span "Environment" at bounding box center [59, 35] width 41 height 9
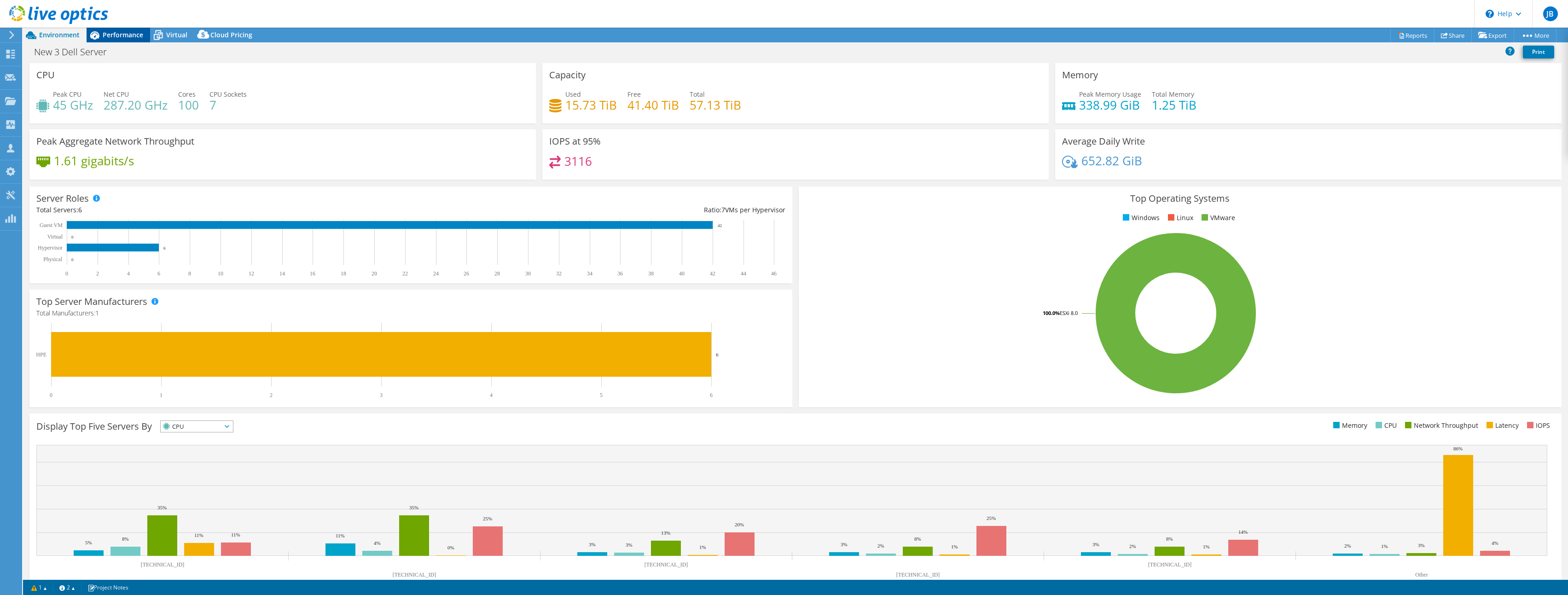
click at [124, 33] on span "Performance" at bounding box center [123, 35] width 41 height 9
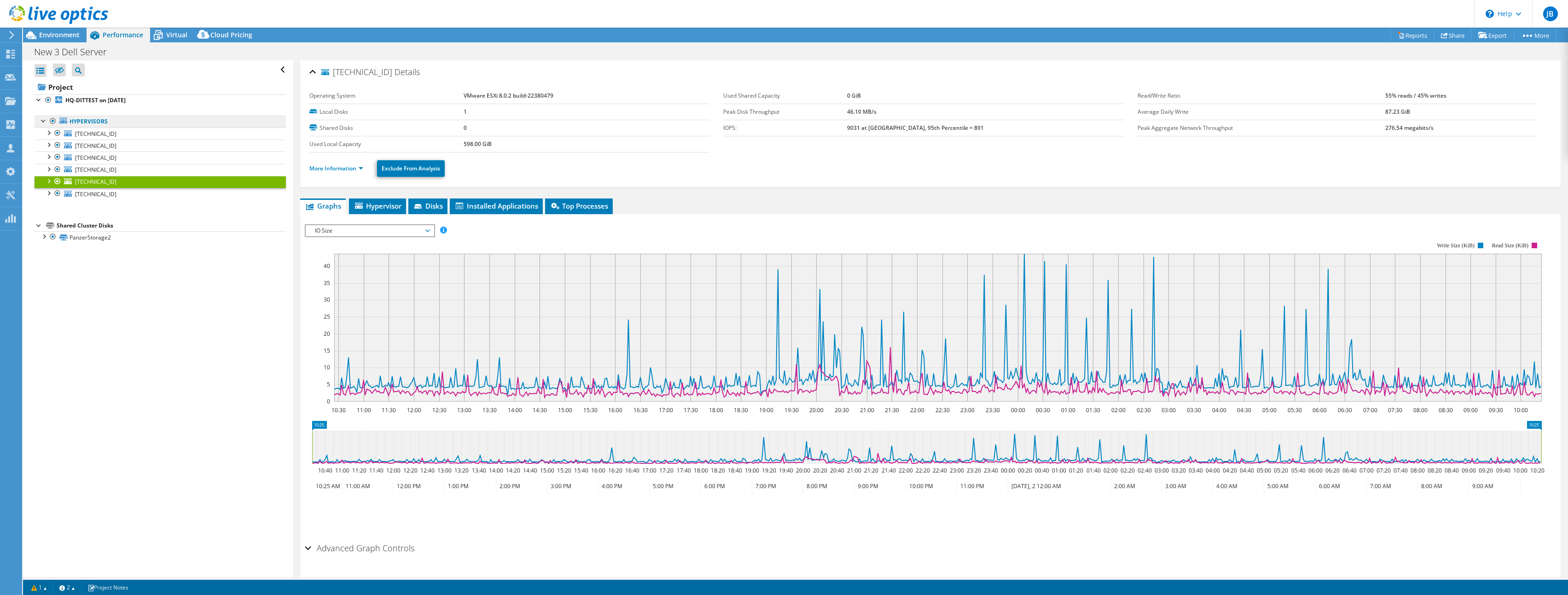
click at [89, 125] on link "Hypervisors" at bounding box center [160, 122] width 251 height 12
click at [89, 125] on link "Hypervisors" at bounding box center [160, 122] width 251 height 12
click at [90, 124] on link "Hypervisors" at bounding box center [160, 122] width 251 height 12
click at [95, 116] on link "Hypervisors" at bounding box center [160, 122] width 251 height 12
click at [60, 29] on div at bounding box center [54, 15] width 108 height 31
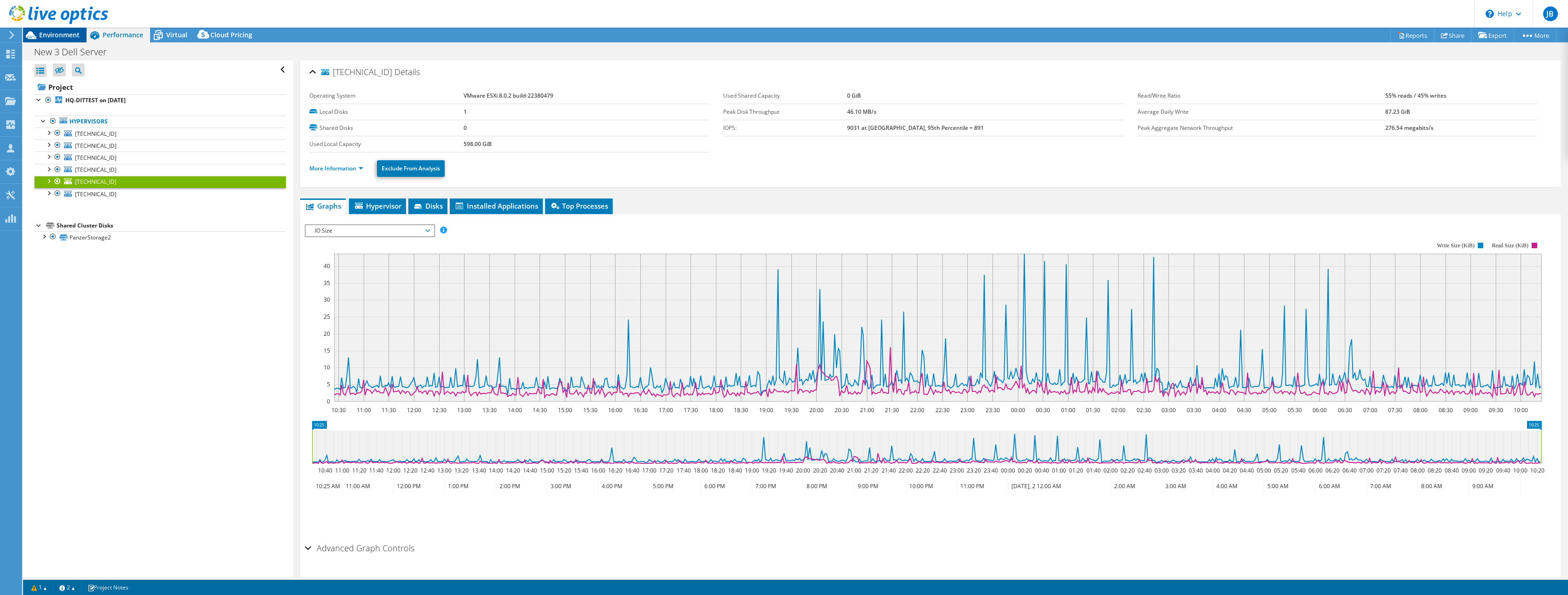
click at [61, 36] on span "Environment" at bounding box center [59, 35] width 41 height 9
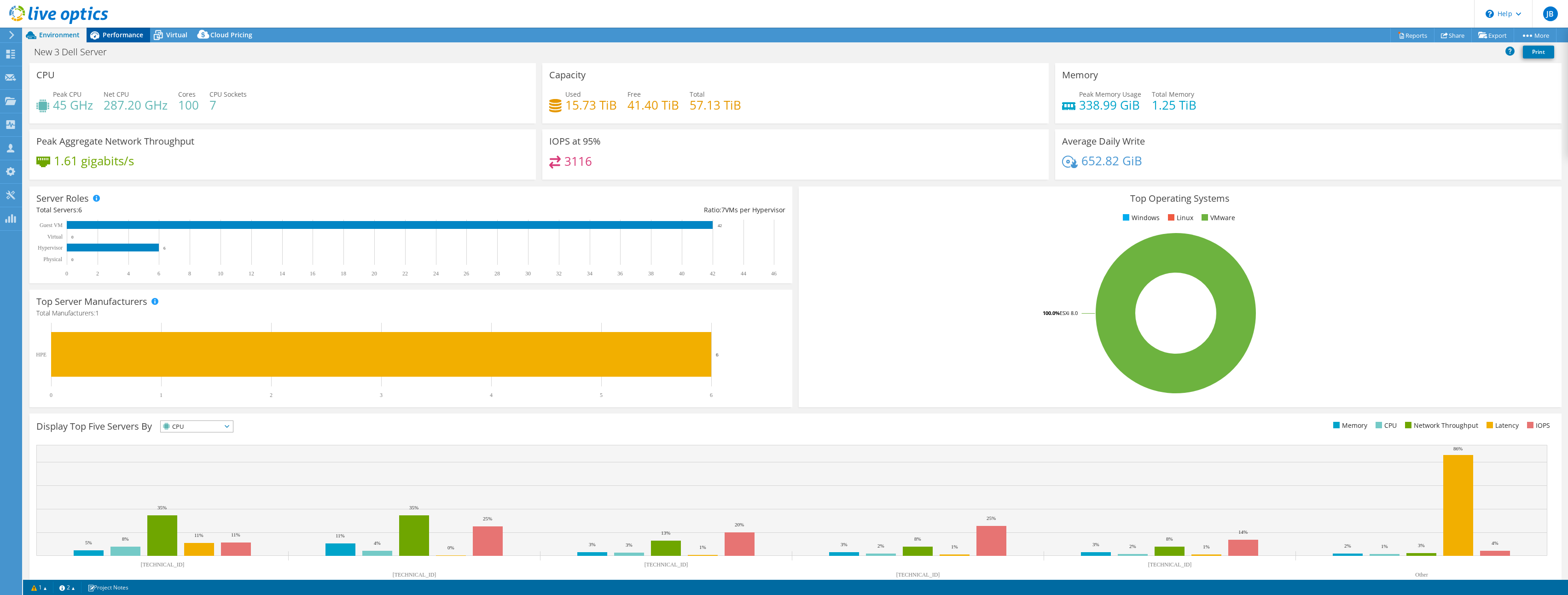
click at [129, 31] on span "Performance" at bounding box center [123, 35] width 41 height 9
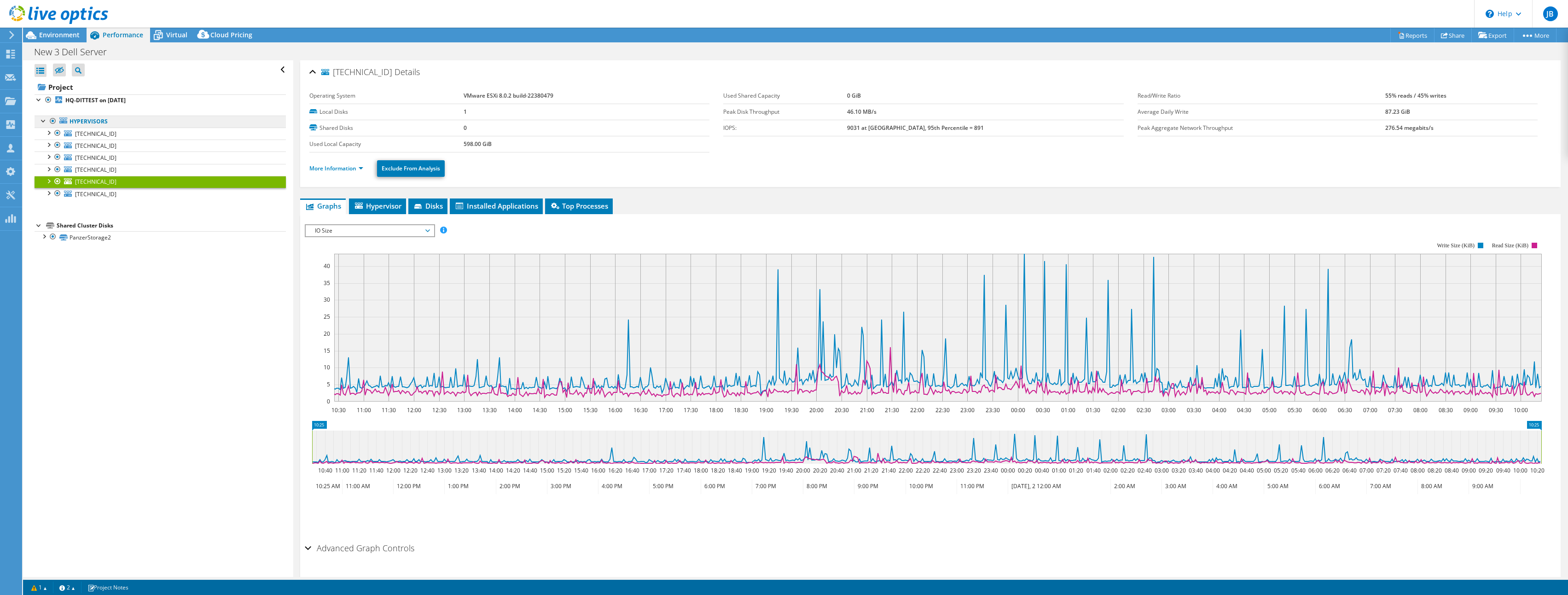
click at [100, 120] on link "Hypervisors" at bounding box center [160, 122] width 251 height 12
drag, startPoint x: 80, startPoint y: 120, endPoint x: 51, endPoint y: 120, distance: 29.0
click at [80, 120] on link "Hypervisors" at bounding box center [160, 122] width 251 height 12
click at [105, 90] on link "Project" at bounding box center [160, 87] width 251 height 15
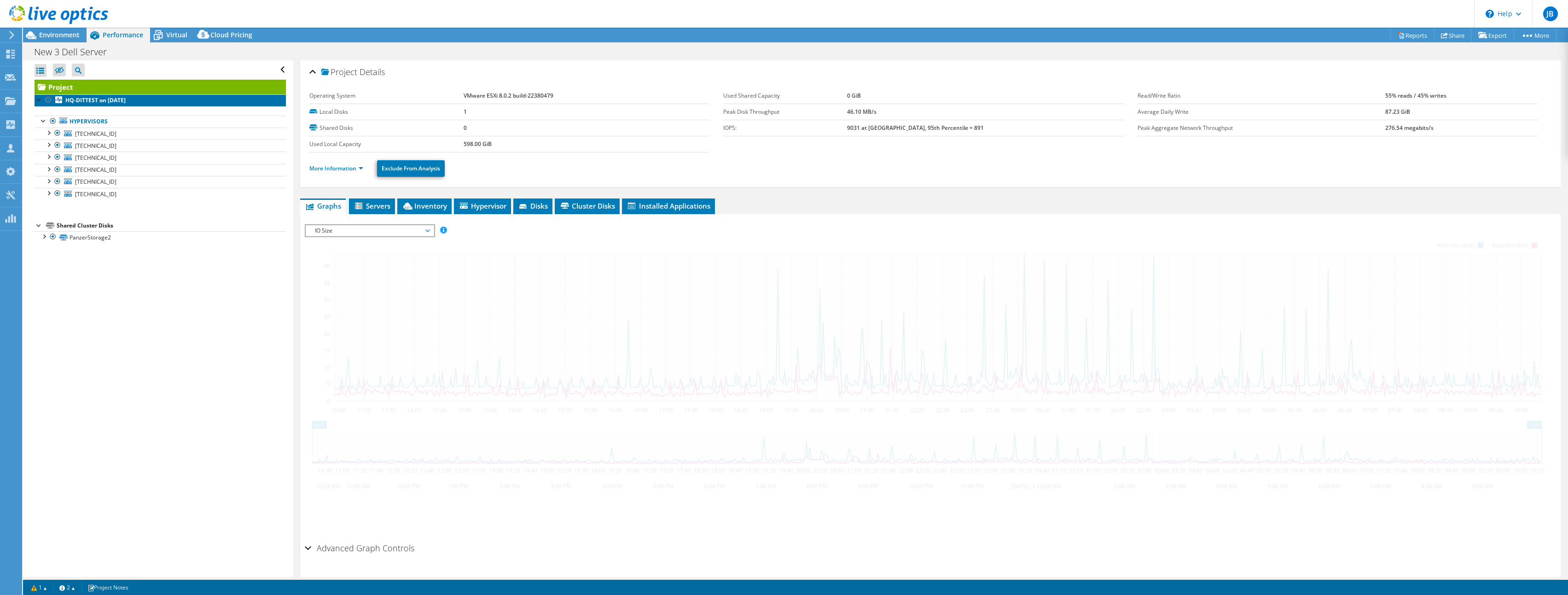
click at [105, 96] on b "HQ-DITTEST on [DATE]" at bounding box center [95, 100] width 60 height 8
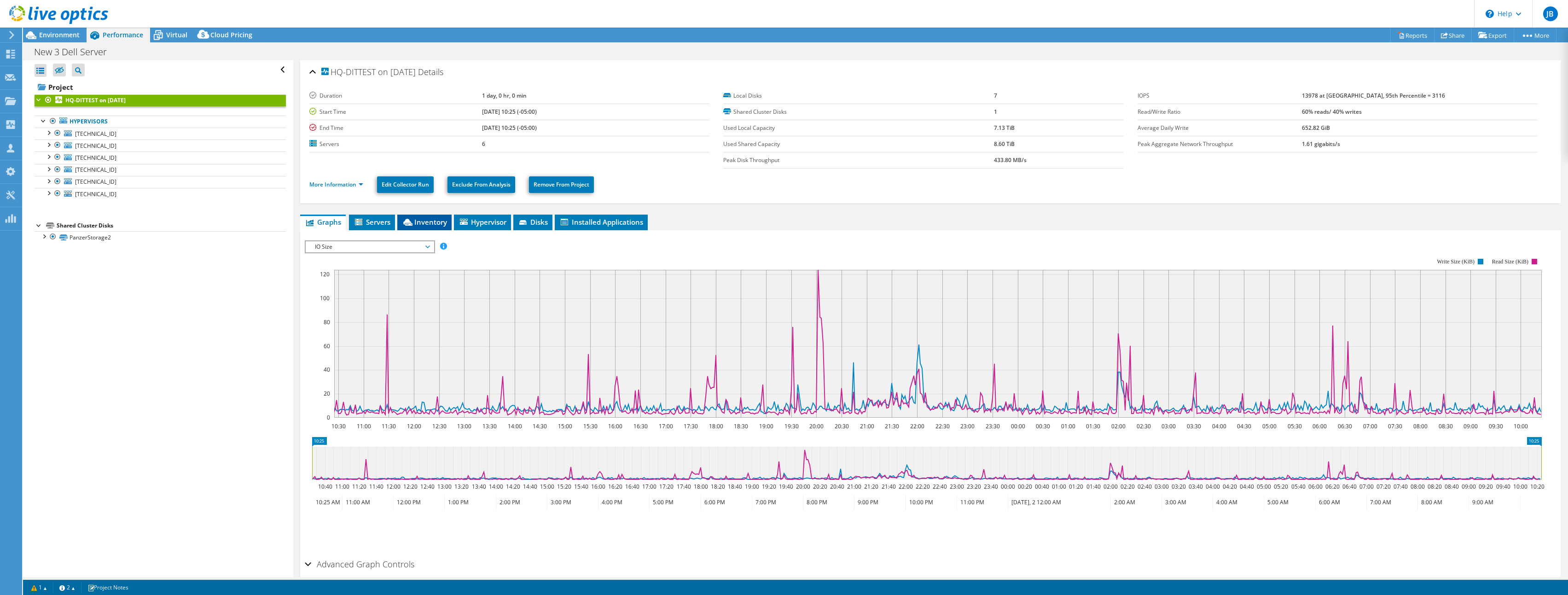
click at [430, 222] on span "Inventory" at bounding box center [424, 222] width 45 height 9
